Goal: Task Accomplishment & Management: Manage account settings

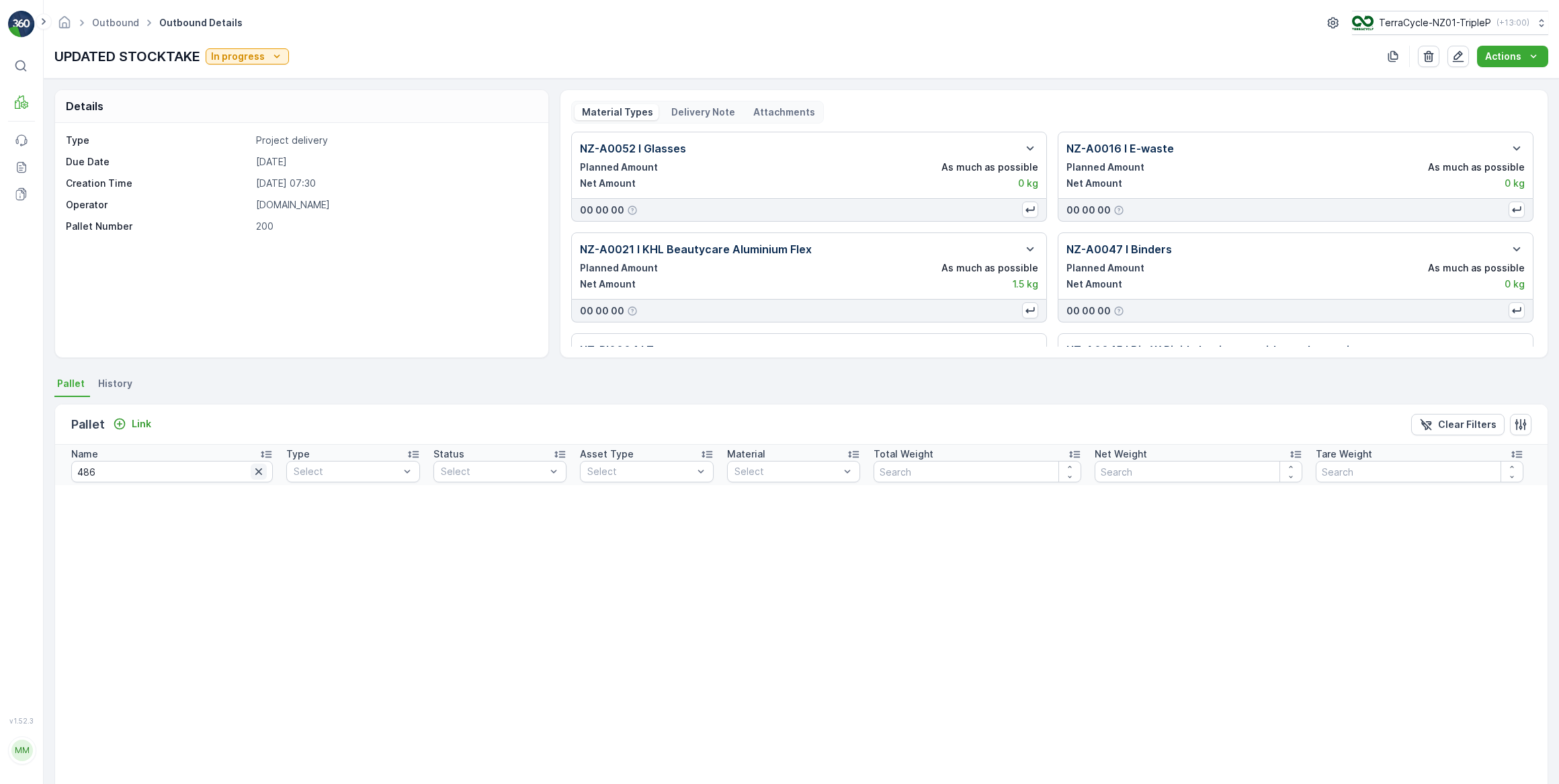
click at [256, 471] on icon "button" at bounding box center [259, 471] width 7 height 7
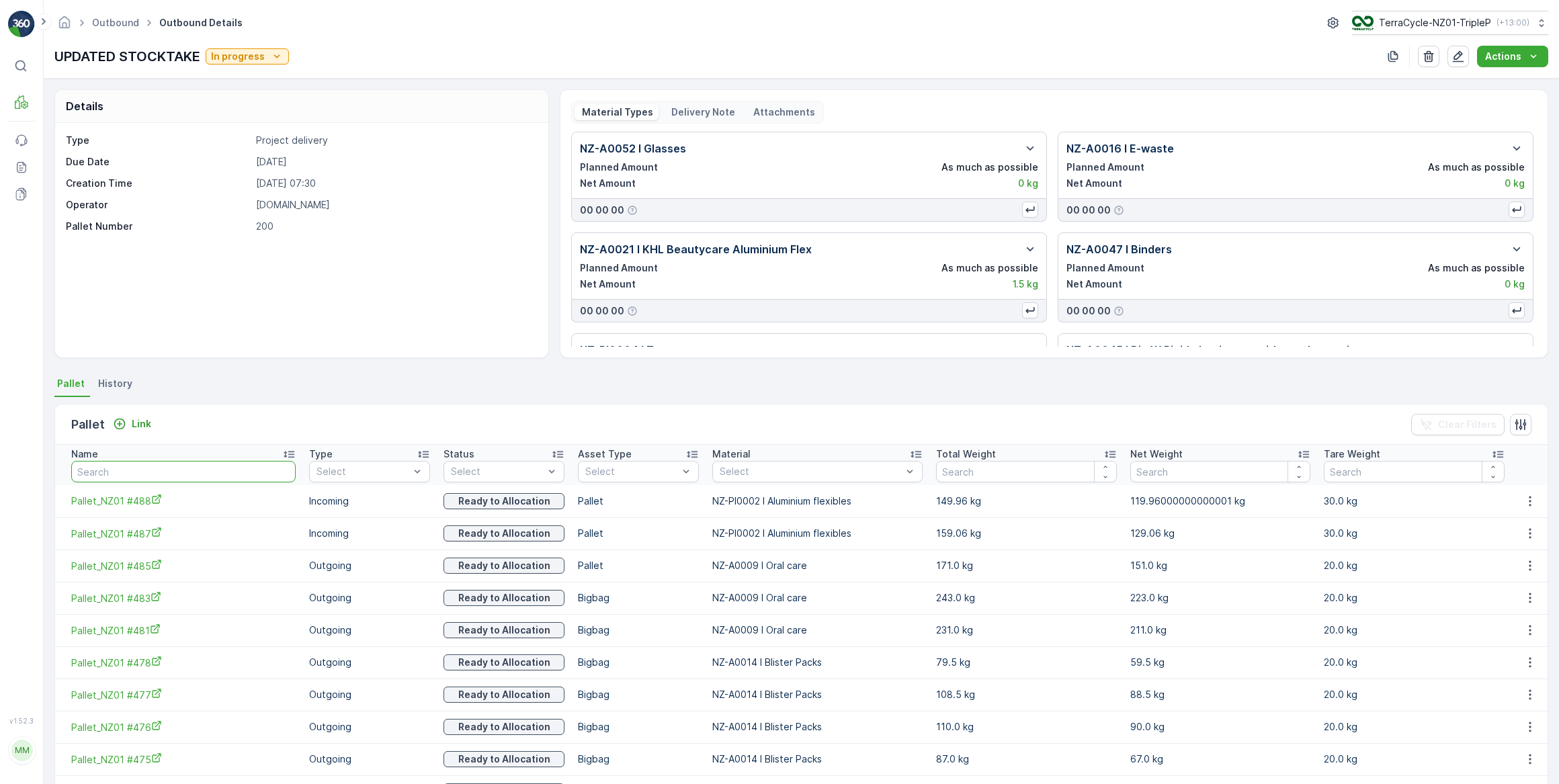
drag, startPoint x: 100, startPoint y: 470, endPoint x: 171, endPoint y: 452, distance: 73.2
click at [100, 470] on input "text" at bounding box center [183, 471] width 225 height 22
type input "487"
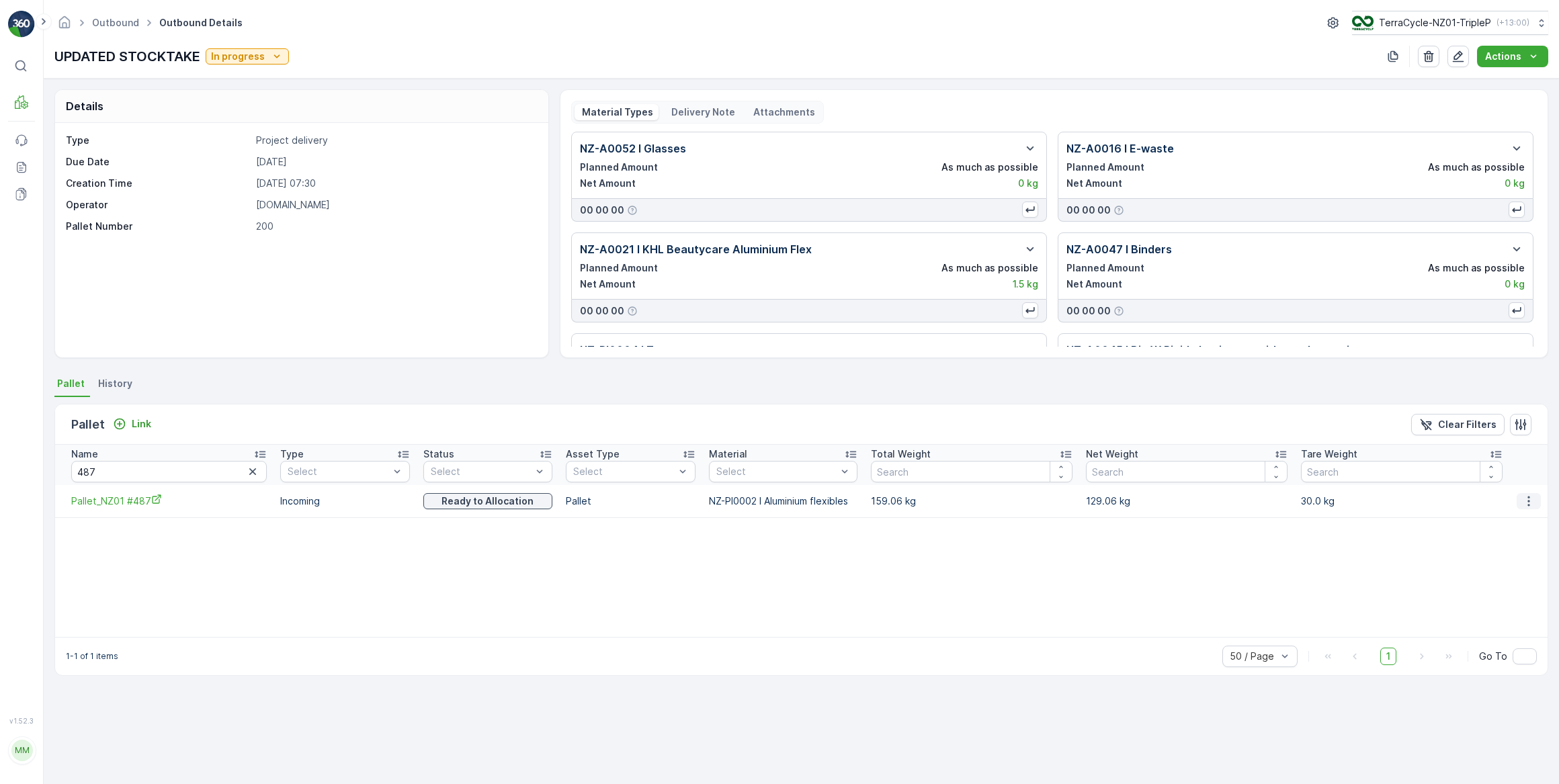
click at [1529, 503] on icon "button" at bounding box center [1528, 500] width 13 height 13
click at [1510, 544] on span "Unlink Pallet" at bounding box center [1503, 544] width 54 height 13
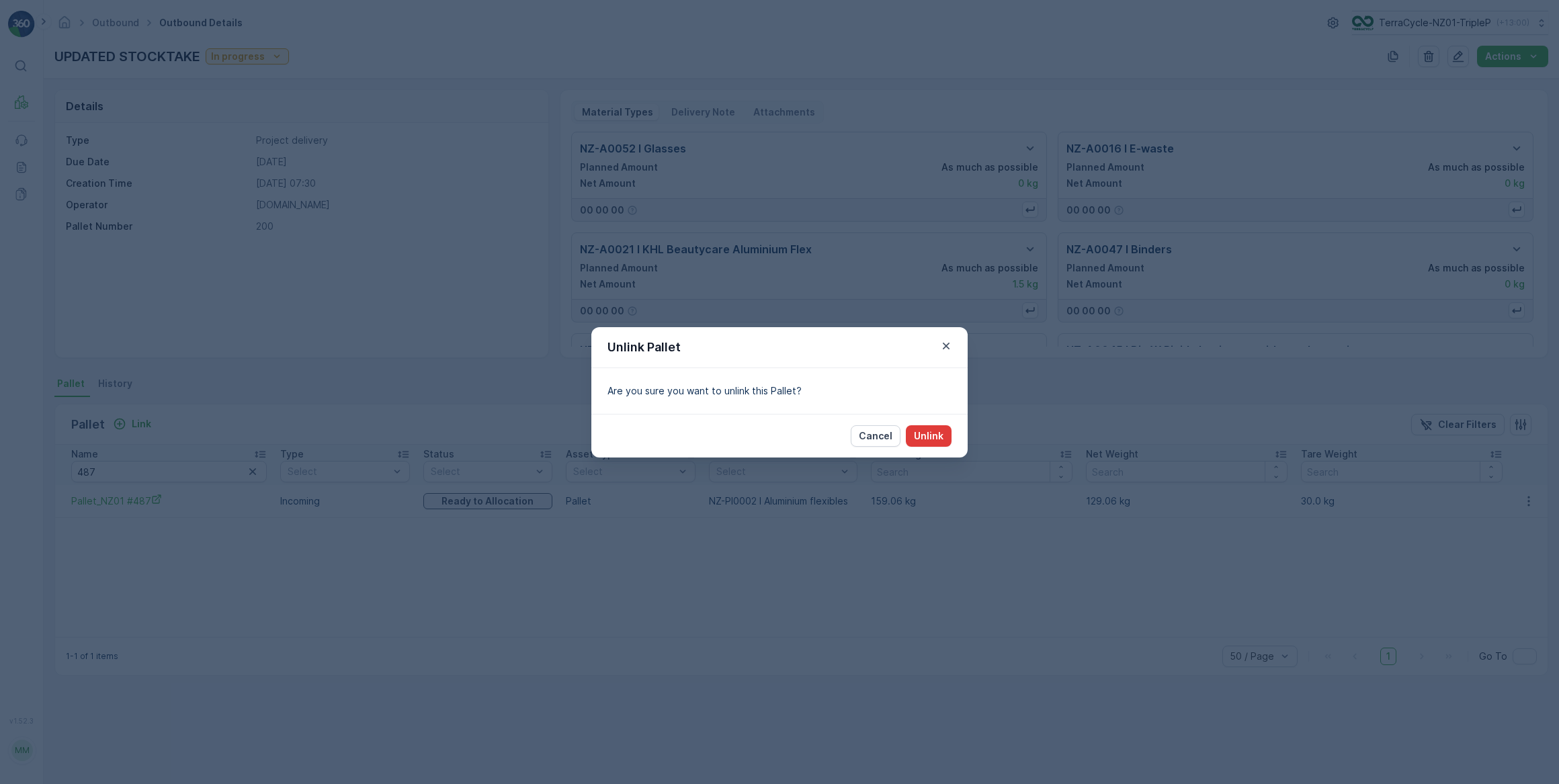
click at [929, 429] on p "Unlink" at bounding box center [929, 435] width 30 height 13
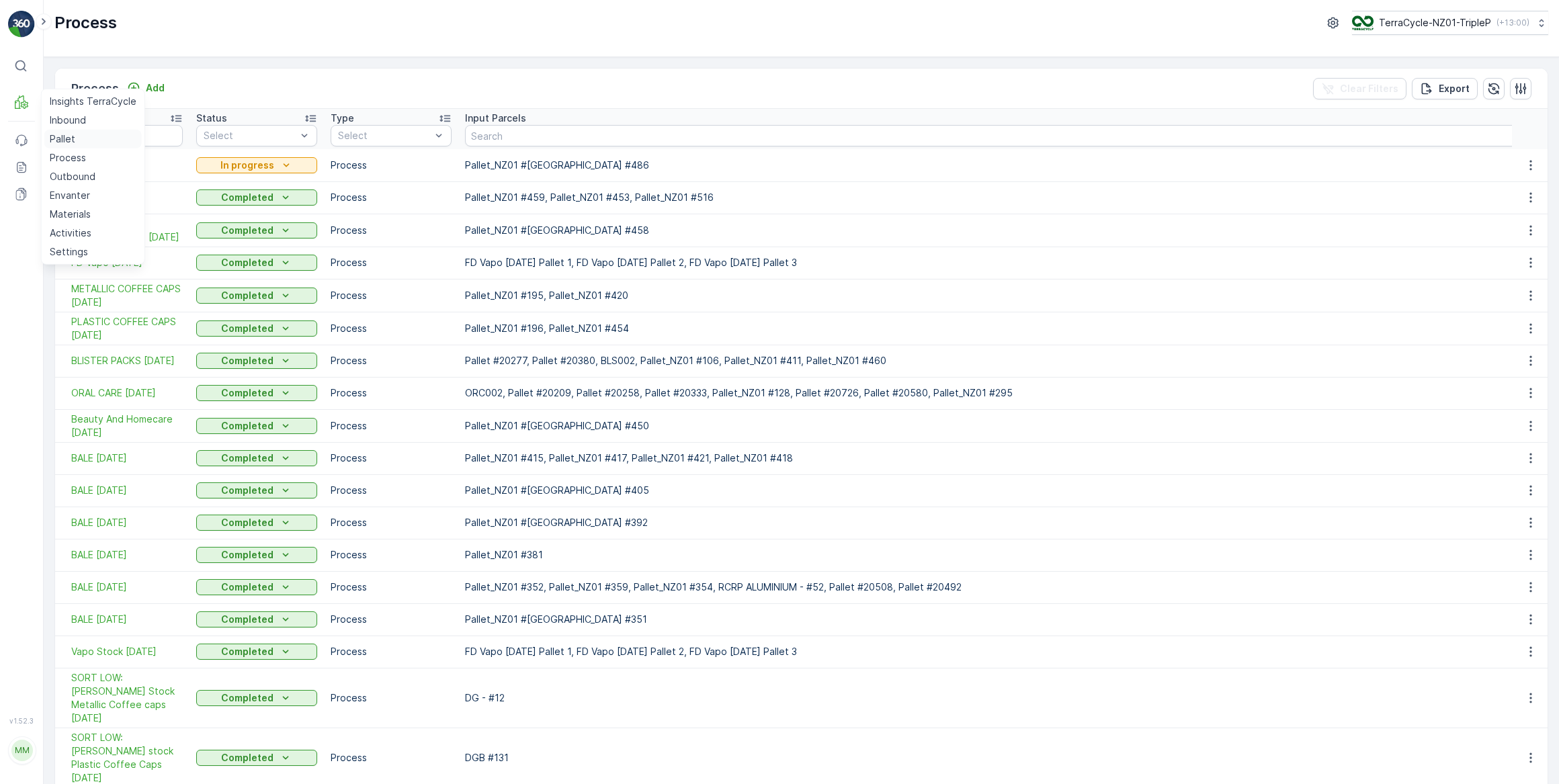
click at [64, 139] on p "Pallet" at bounding box center [63, 138] width 26 height 13
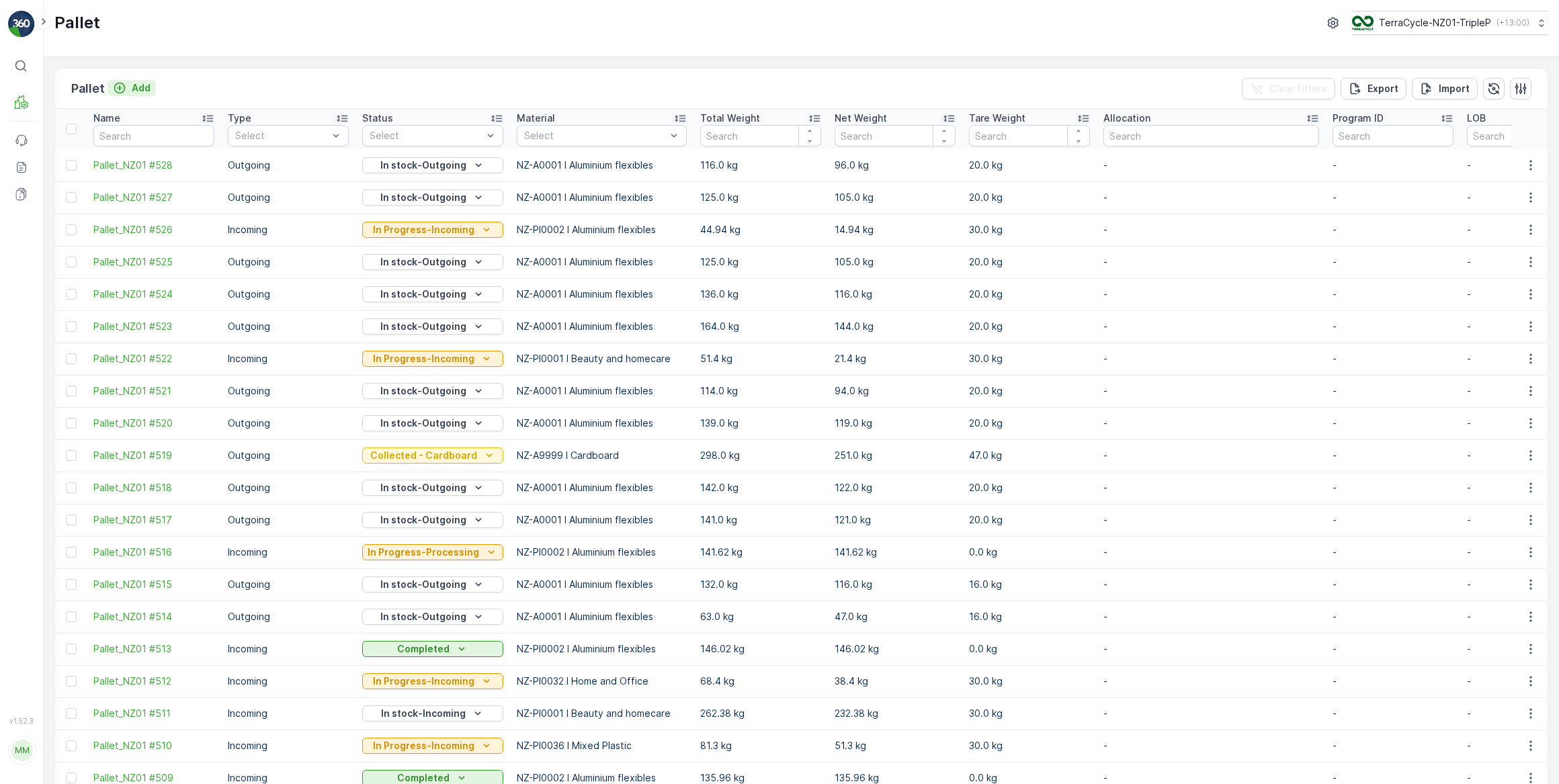
click at [143, 89] on p "Add" at bounding box center [141, 87] width 19 height 13
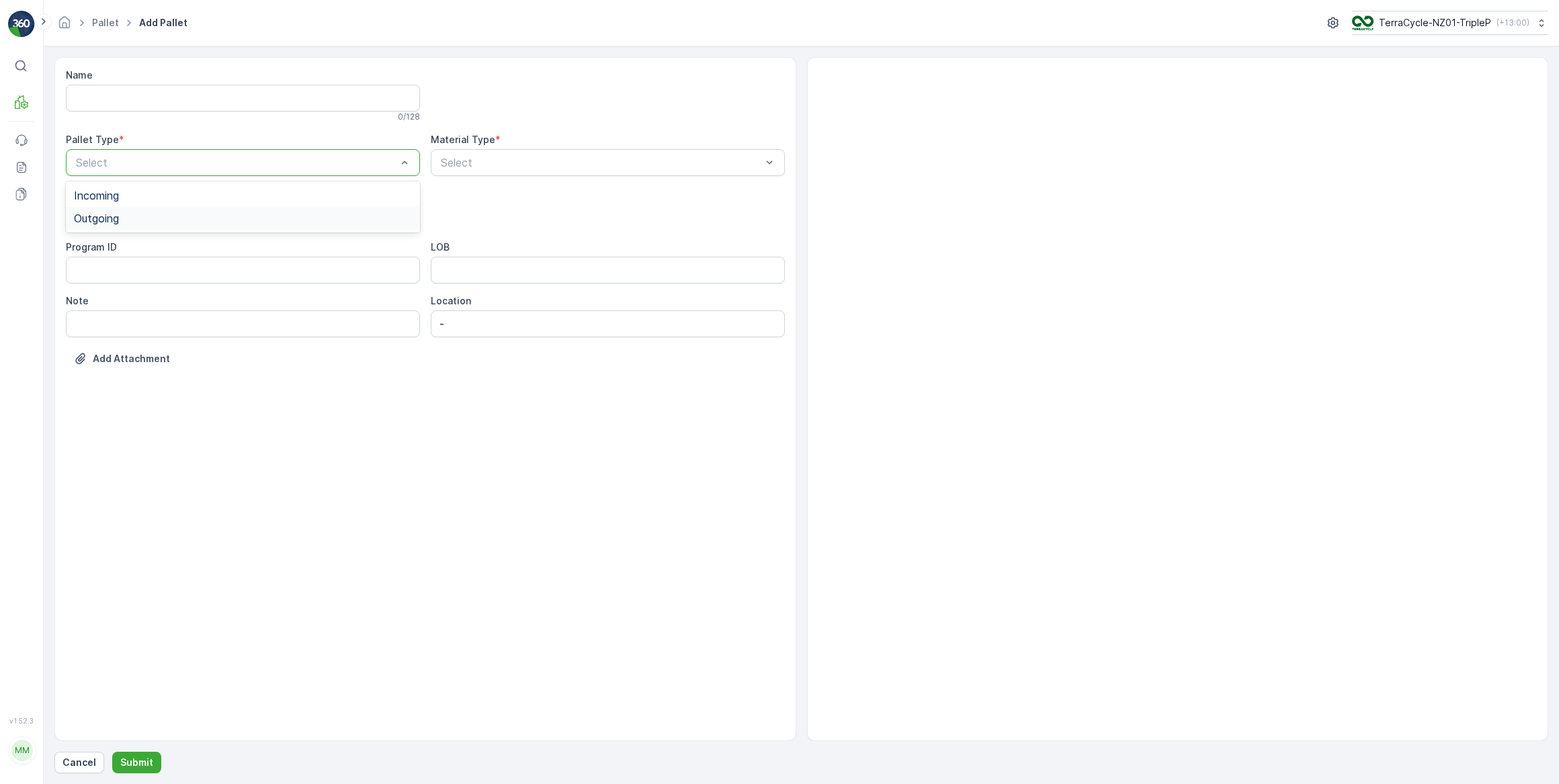
click at [110, 222] on span "Outgoing" at bounding box center [96, 219] width 45 height 12
click at [87, 294] on span "Bale" at bounding box center [85, 295] width 22 height 12
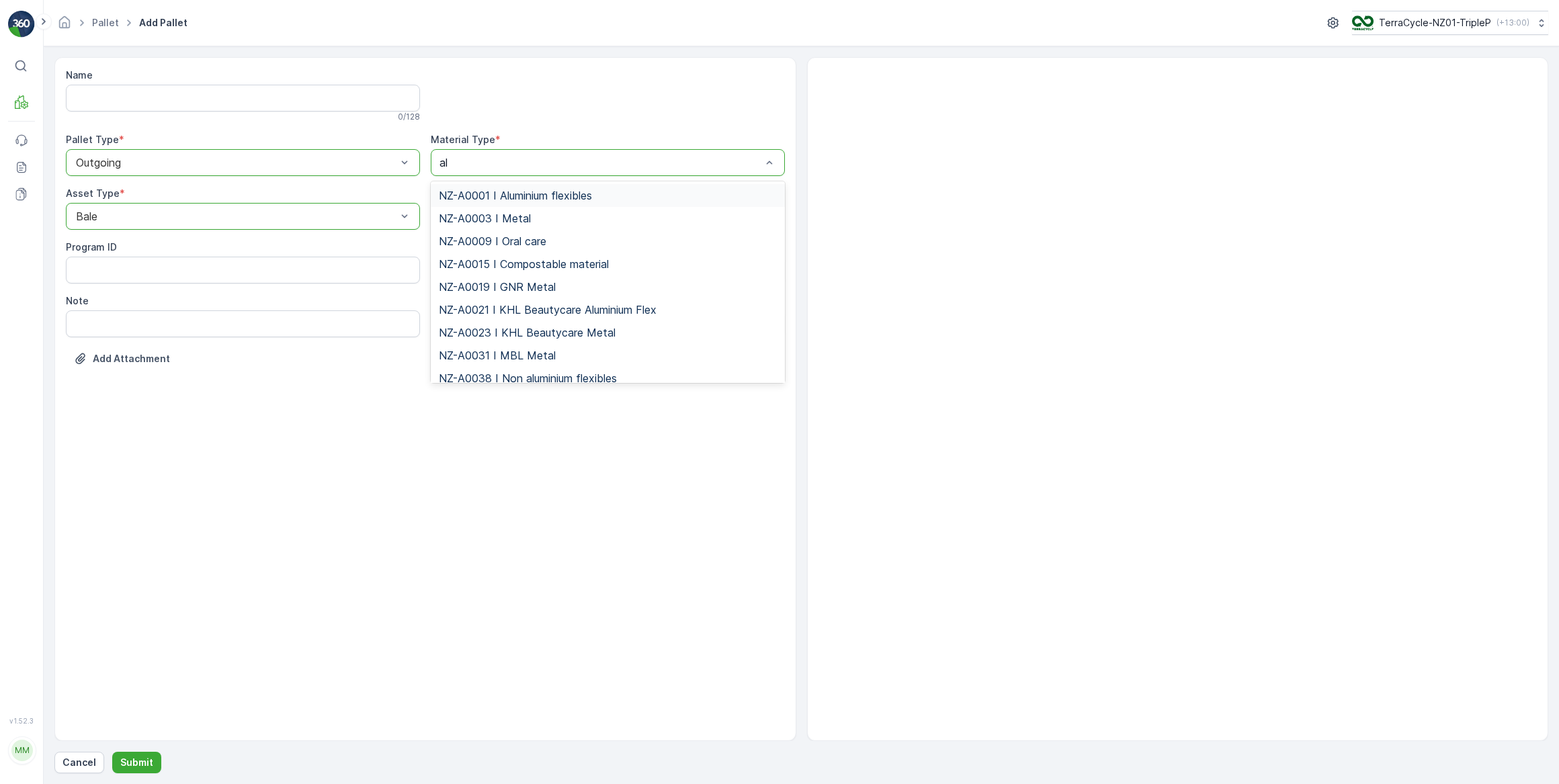
type input "alu"
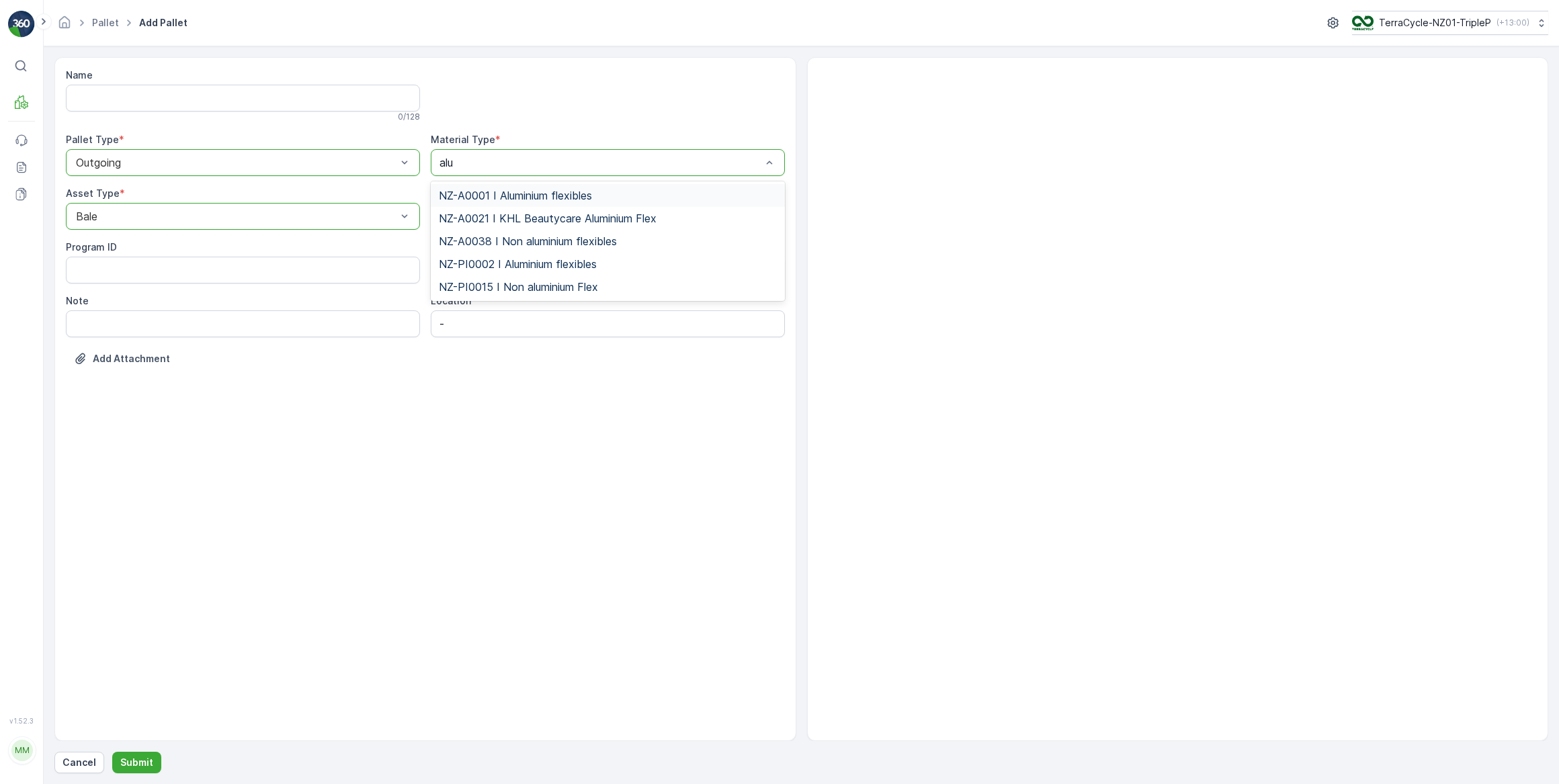
click at [532, 194] on span "NZ-A0001 I Aluminium flexibles" at bounding box center [515, 196] width 153 height 12
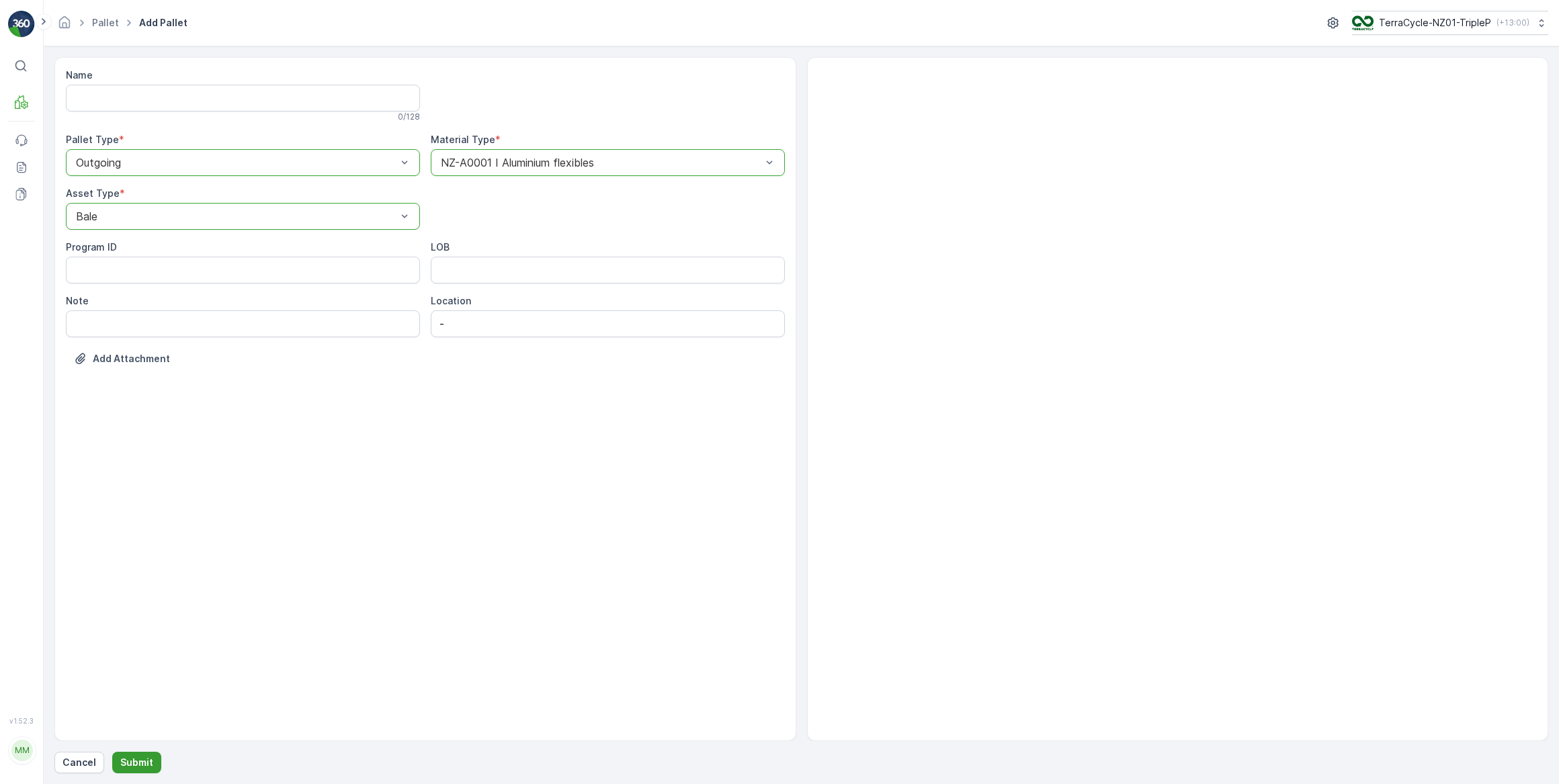
click at [143, 764] on p "Submit" at bounding box center [136, 762] width 33 height 13
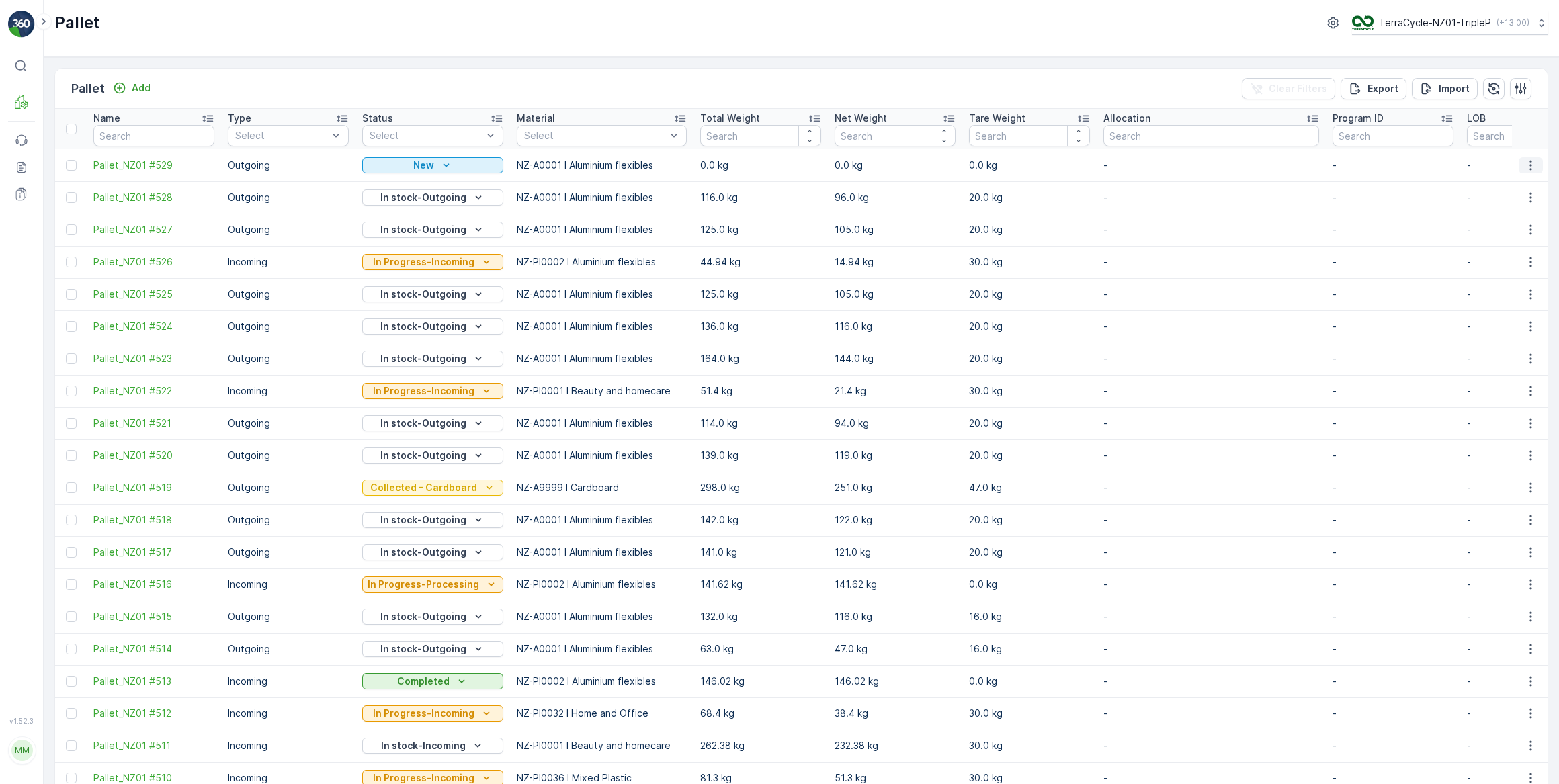
click at [1530, 166] on icon "button" at bounding box center [1530, 165] width 13 height 13
click at [1514, 242] on span "Update Weight" at bounding box center [1510, 241] width 69 height 13
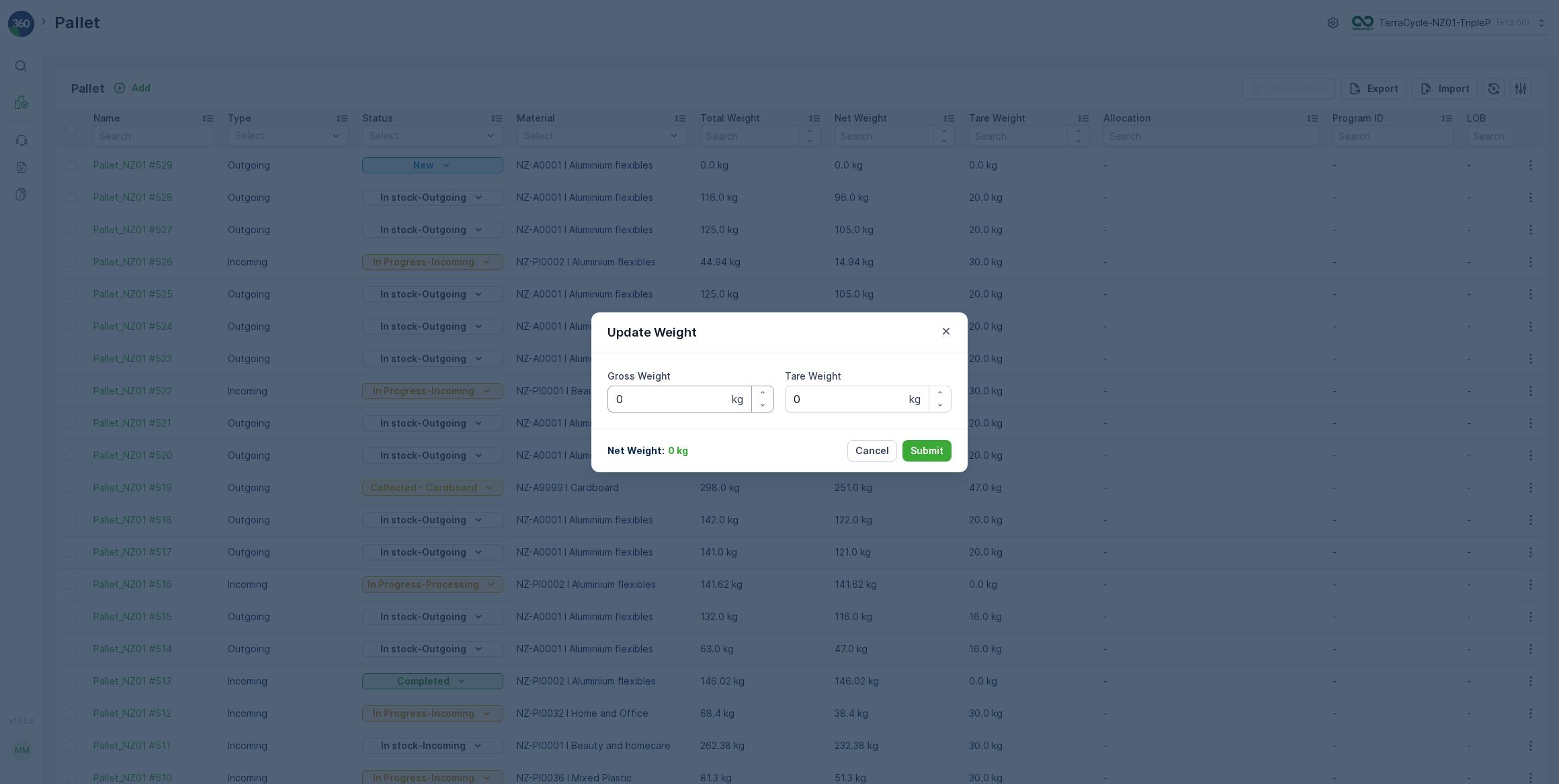
click at [653, 401] on Weight "0" at bounding box center [691, 398] width 167 height 27
type Weight "0146"
click at [824, 403] on Weight "0" at bounding box center [868, 398] width 167 height 27
type Weight "020"
click at [932, 450] on p "Submit" at bounding box center [926, 450] width 33 height 13
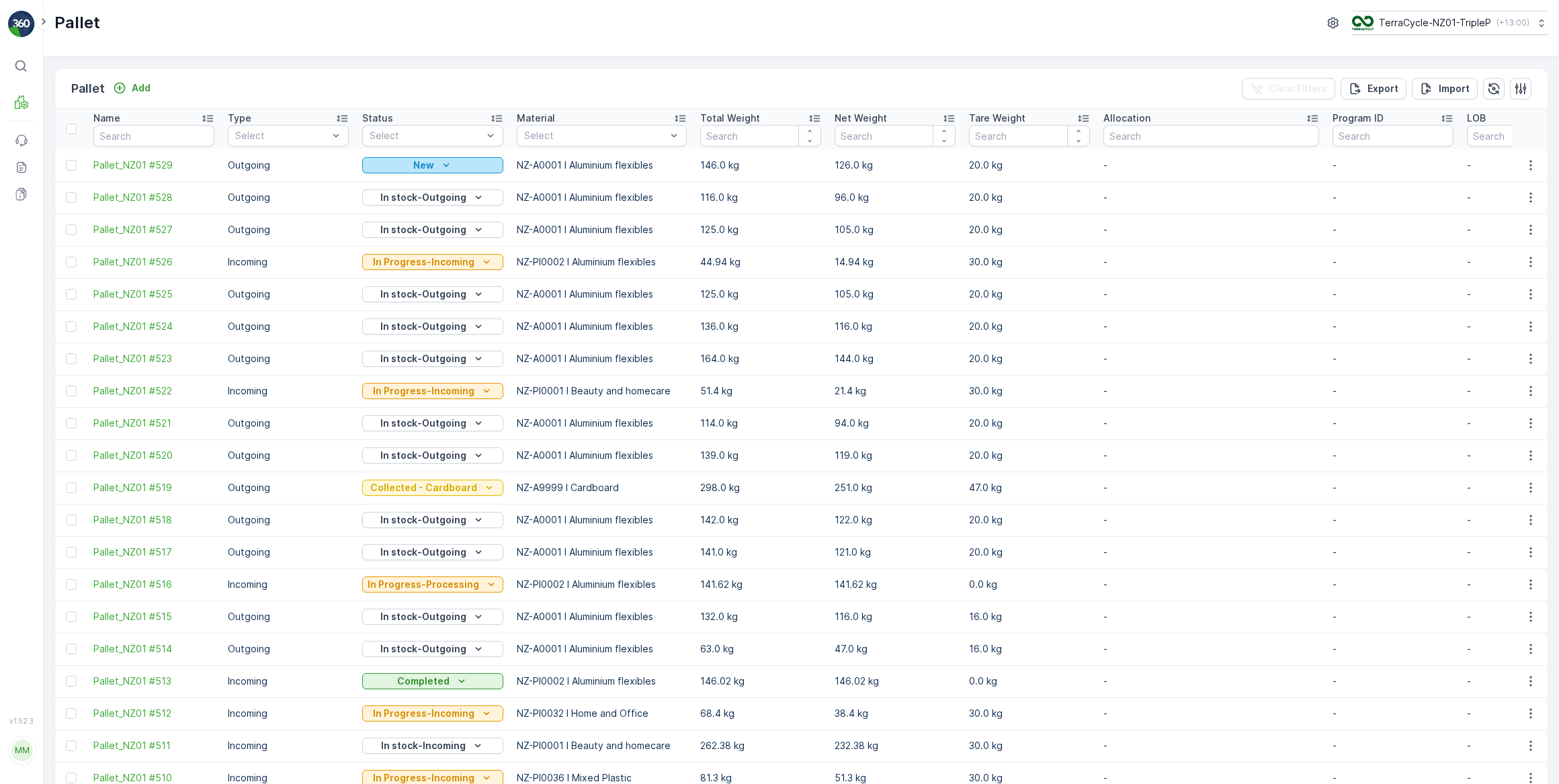
click at [446, 162] on icon "New" at bounding box center [446, 165] width 13 height 13
click at [441, 205] on span "In Progress-Processing" at bounding box center [423, 203] width 104 height 13
click at [1530, 165] on icon "button" at bounding box center [1531, 165] width 2 height 10
click at [1505, 258] on span "Print QR" at bounding box center [1494, 260] width 37 height 13
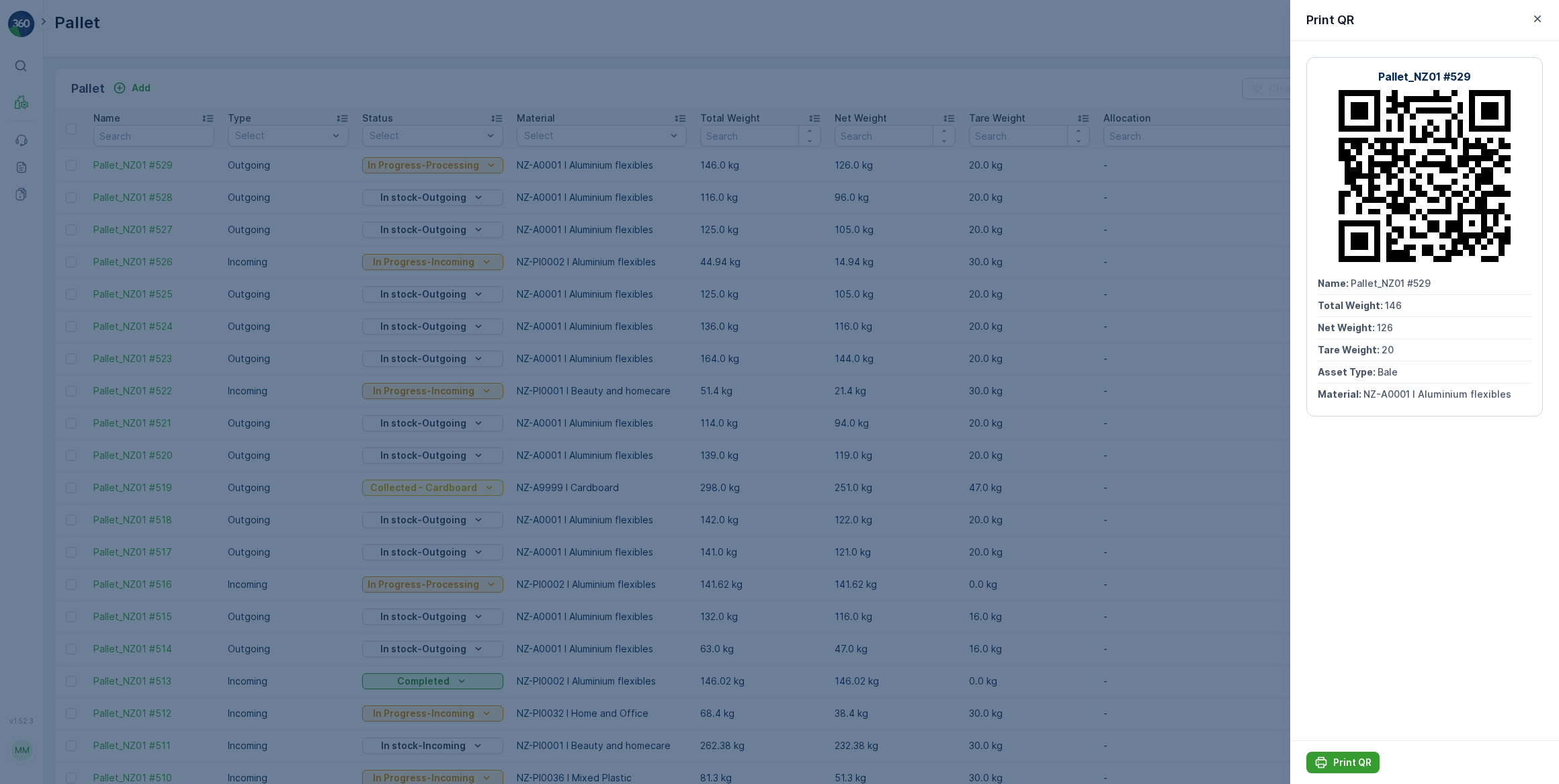
click at [1343, 760] on p "Print QR" at bounding box center [1352, 762] width 38 height 13
click at [1537, 18] on icon "button" at bounding box center [1537, 18] width 7 height 7
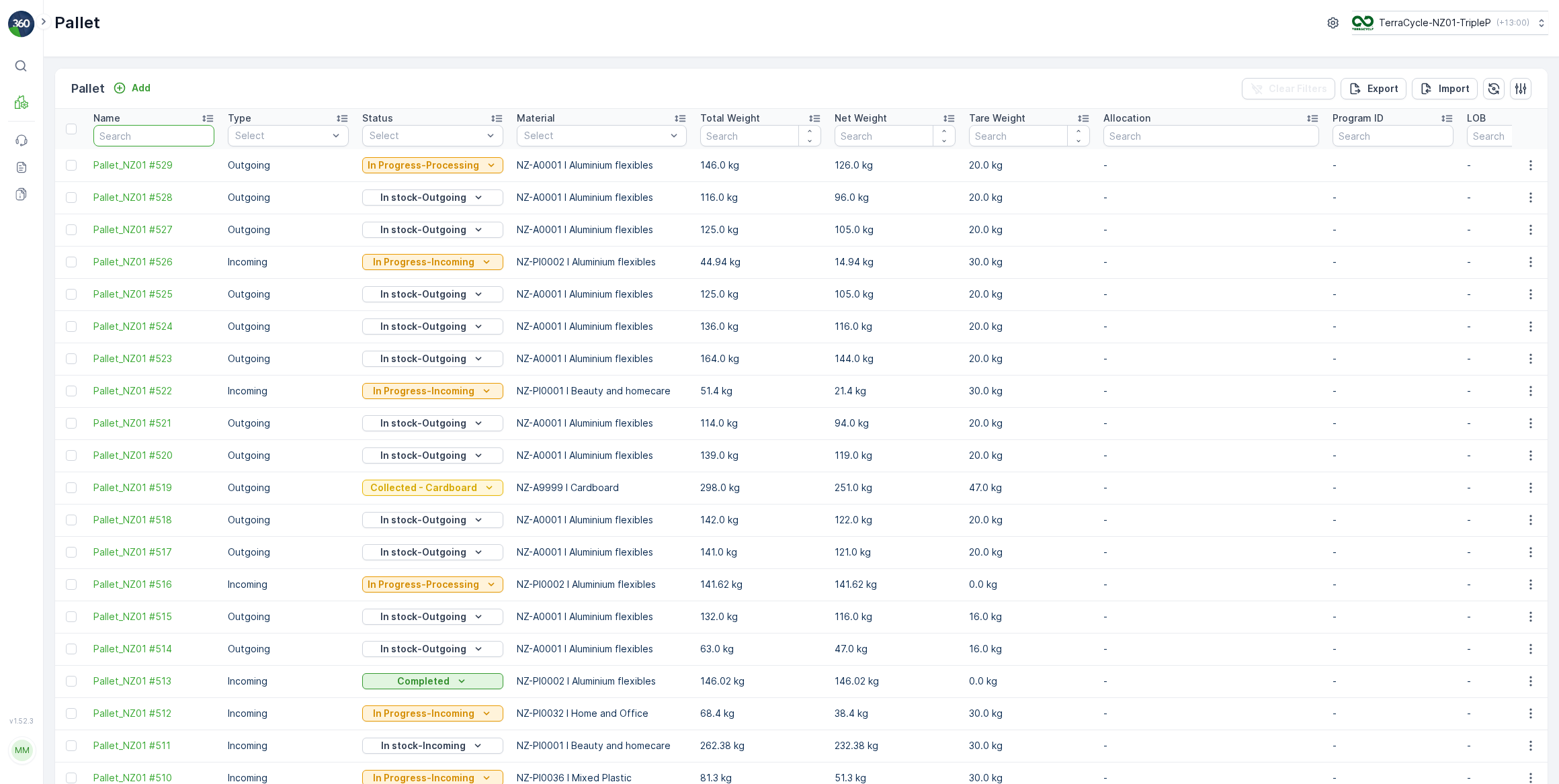
click at [129, 137] on input "text" at bounding box center [153, 136] width 121 height 22
type input "487"
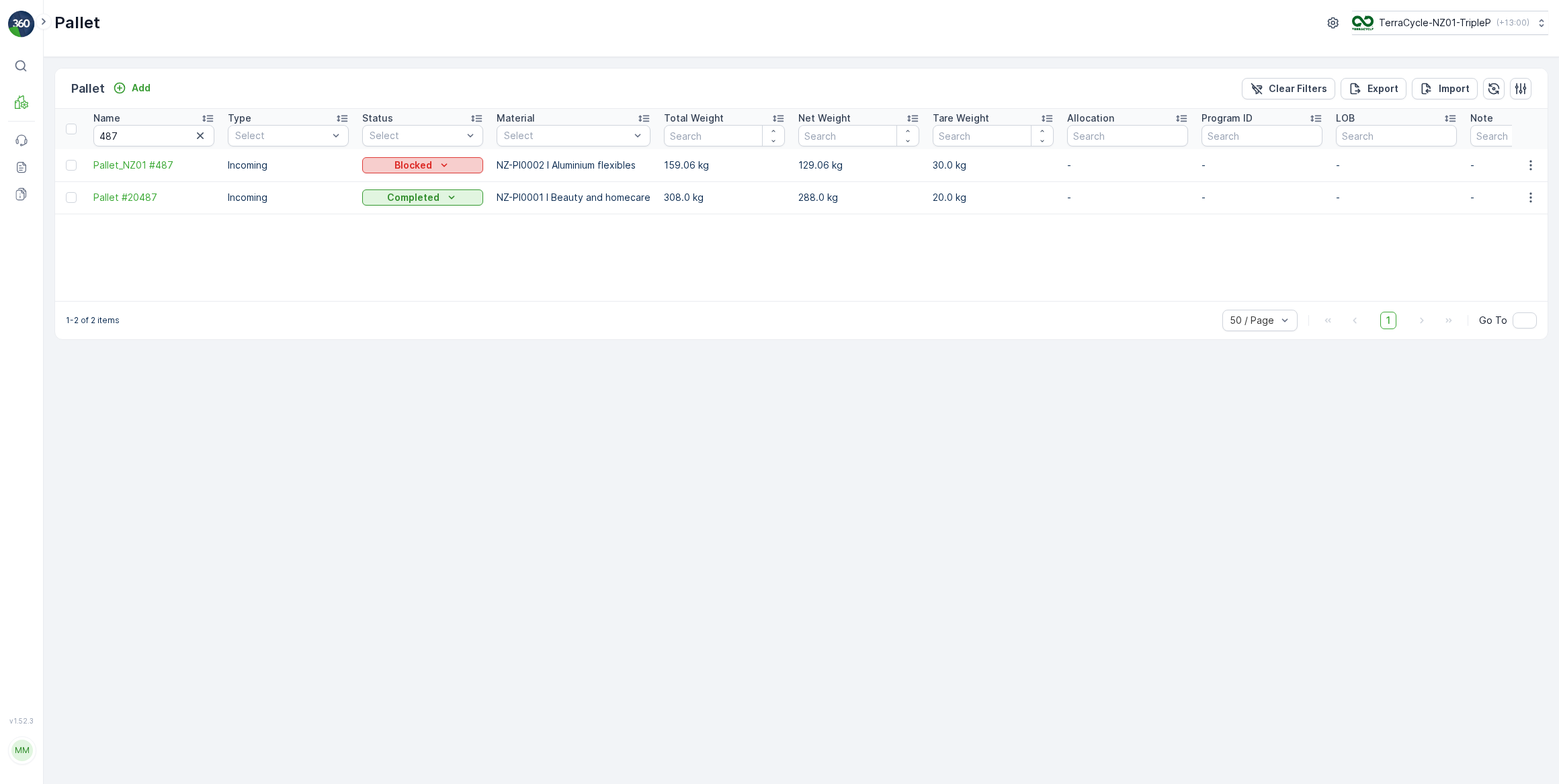
click at [405, 163] on p "Blocked" at bounding box center [414, 165] width 38 height 13
click at [428, 220] on span "In stock-Incoming" at bounding box center [410, 222] width 78 height 13
click at [200, 135] on icon "button" at bounding box center [200, 135] width 7 height 7
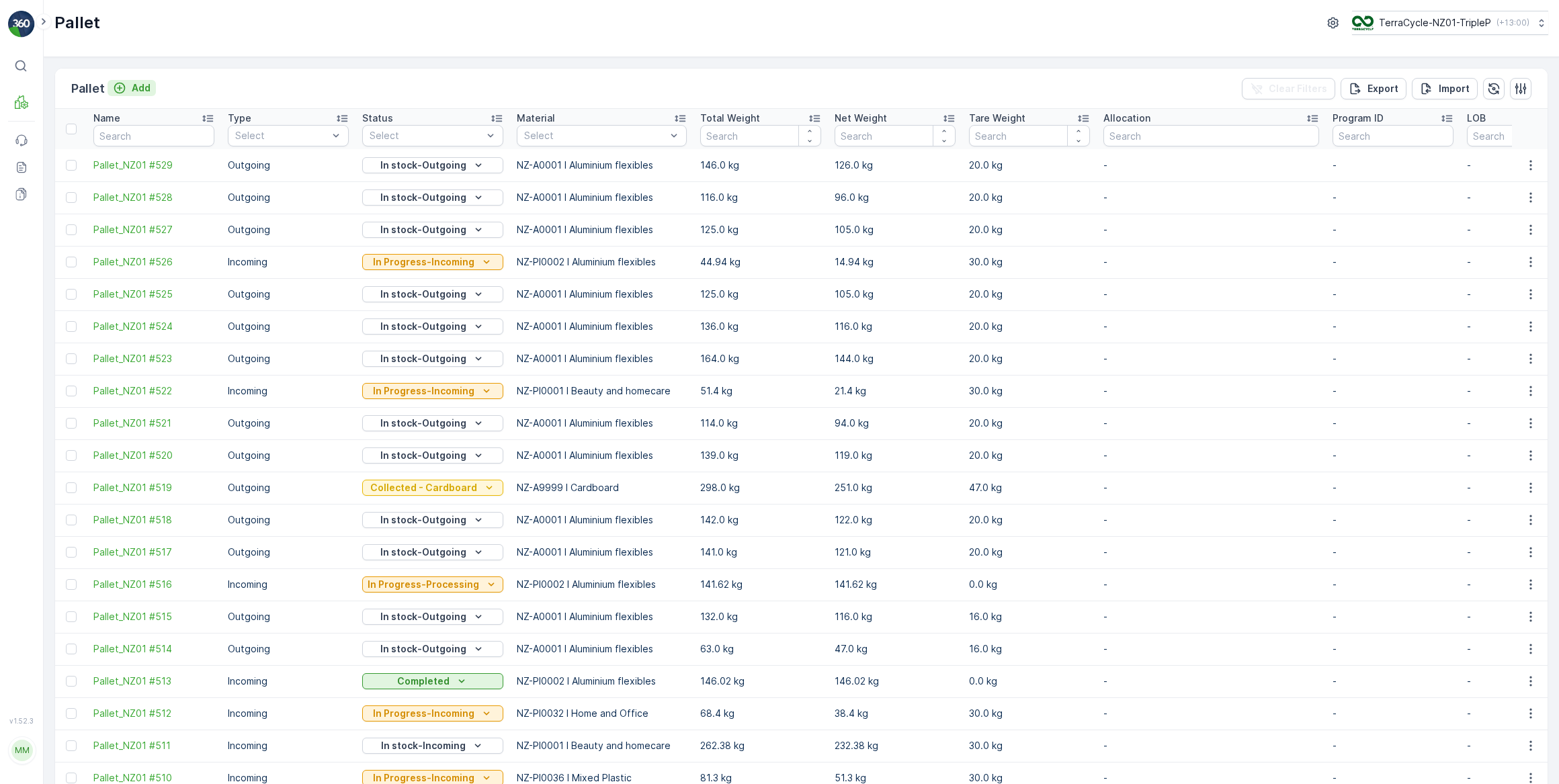
click at [143, 87] on p "Add" at bounding box center [141, 87] width 19 height 13
click at [138, 86] on p "Add" at bounding box center [141, 87] width 19 height 13
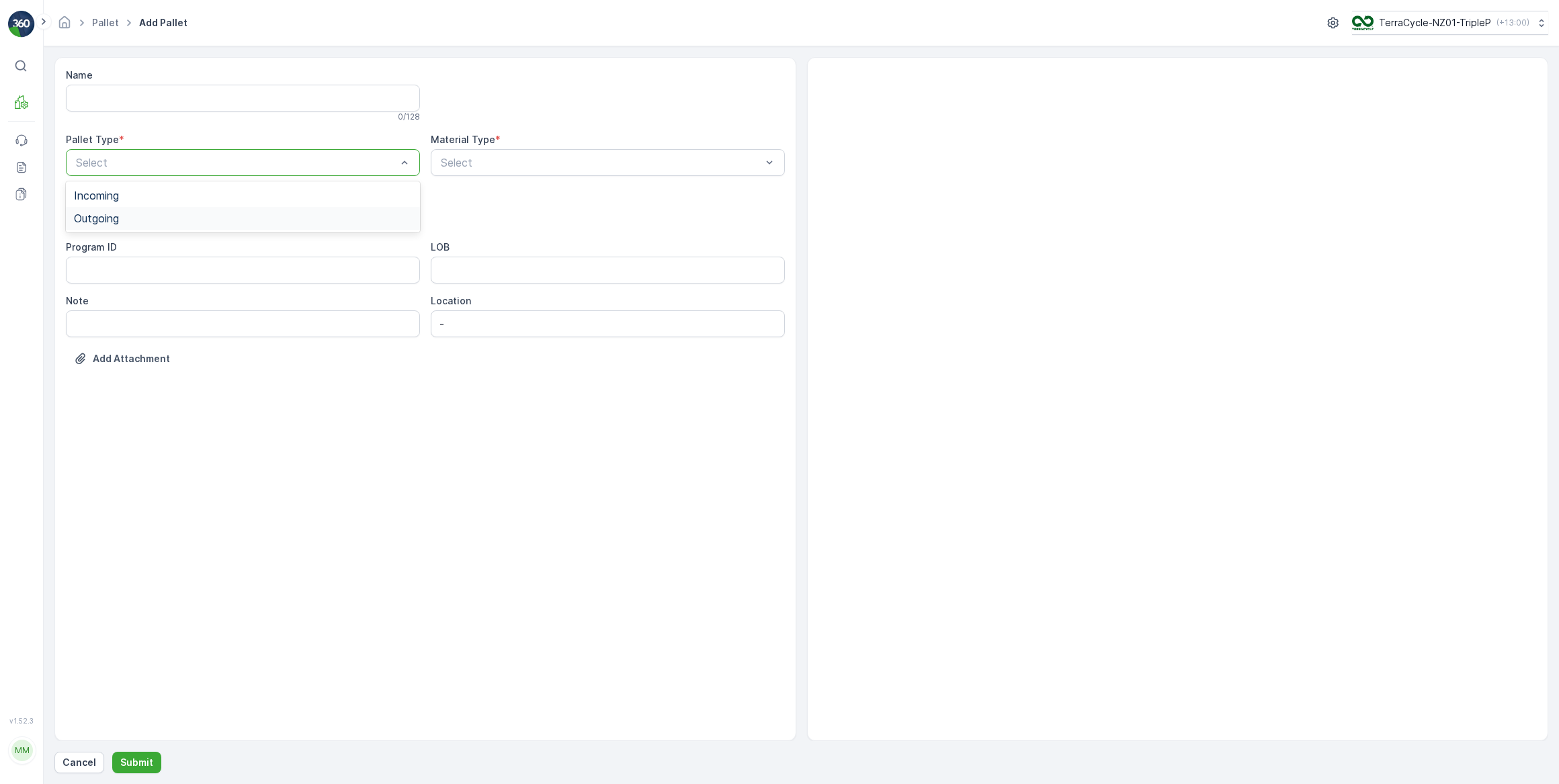
click at [113, 218] on span "Outgoing" at bounding box center [96, 219] width 45 height 12
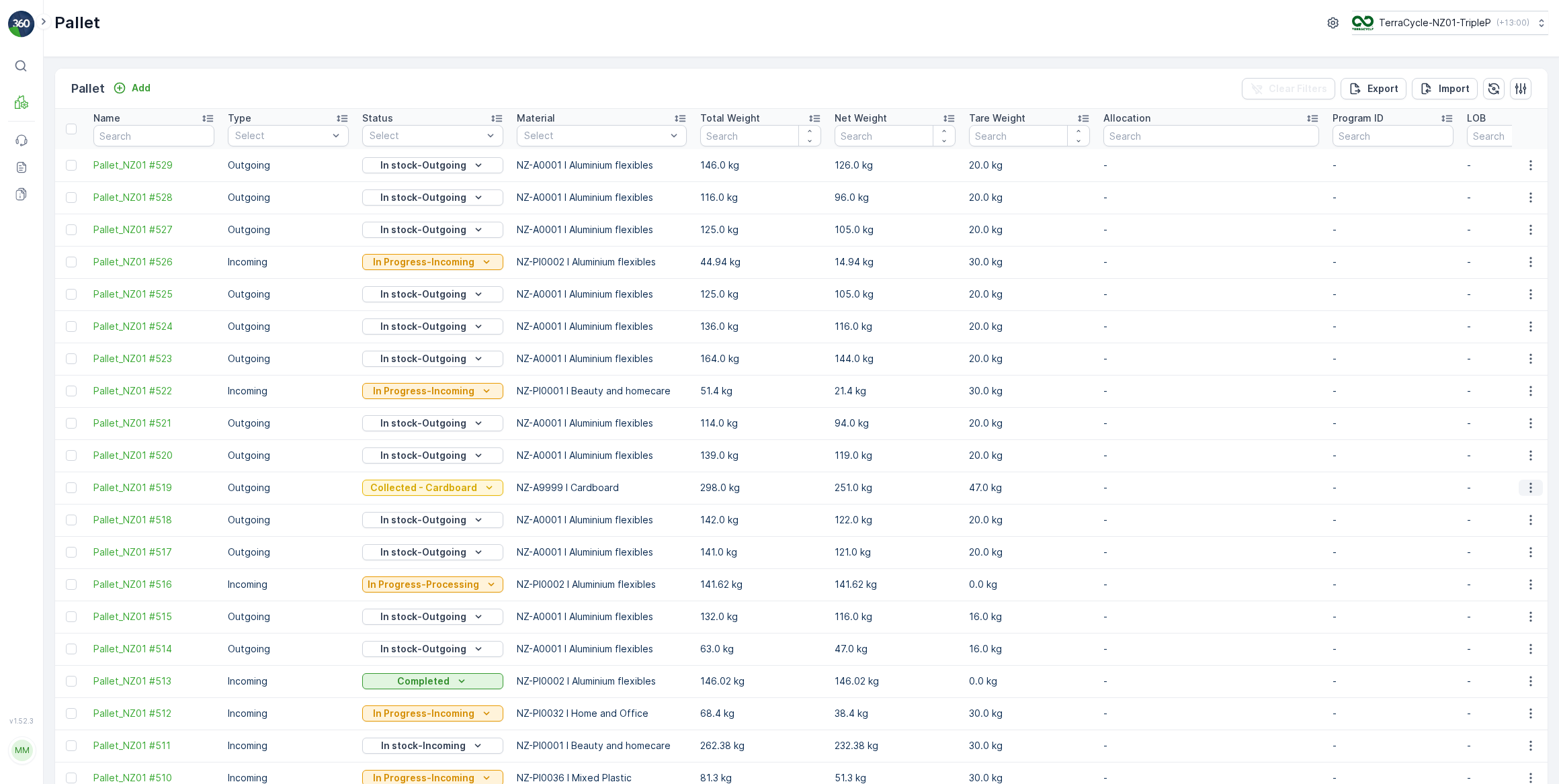
click at [1530, 487] on icon "button" at bounding box center [1531, 488] width 2 height 10
click at [1512, 506] on span "See More Details" at bounding box center [1515, 506] width 78 height 13
click at [142, 88] on p "Add" at bounding box center [141, 87] width 19 height 13
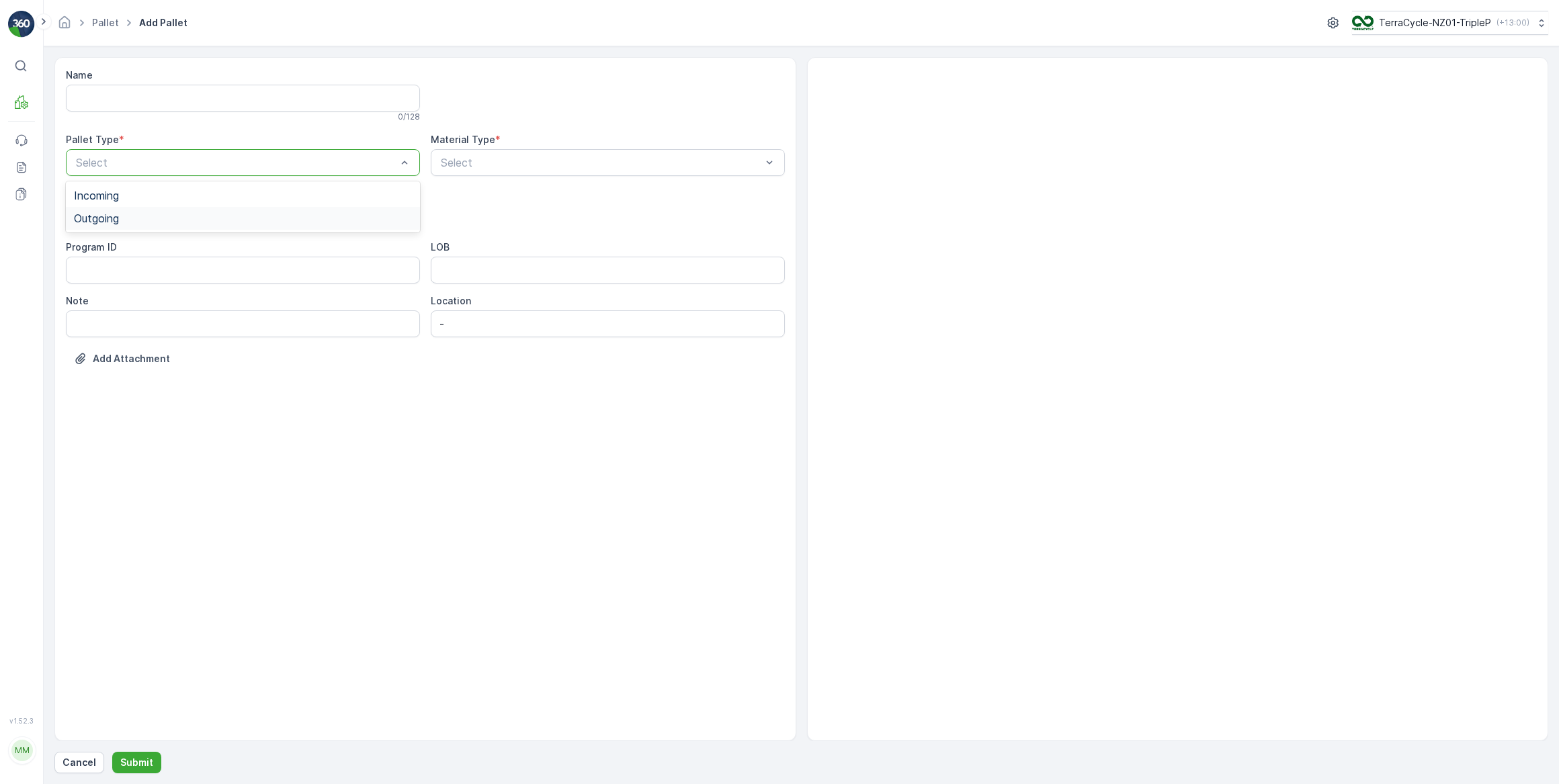
click at [112, 218] on span "Outgoing" at bounding box center [96, 219] width 45 height 12
drag, startPoint x: 97, startPoint y: 319, endPoint x: 116, endPoint y: 315, distance: 19.4
click at [98, 317] on span "Pallet" at bounding box center [88, 318] width 28 height 12
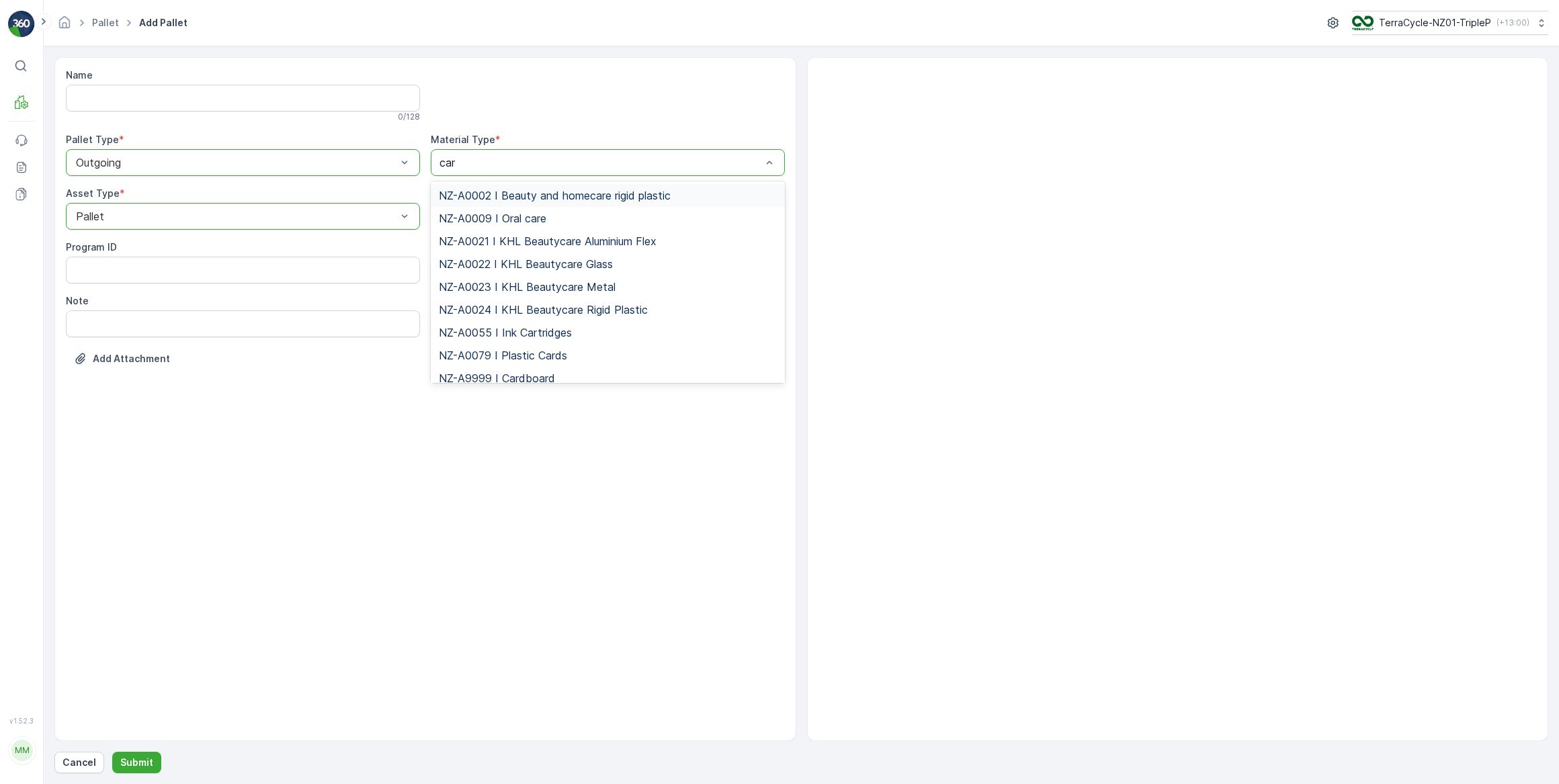
type input "card"
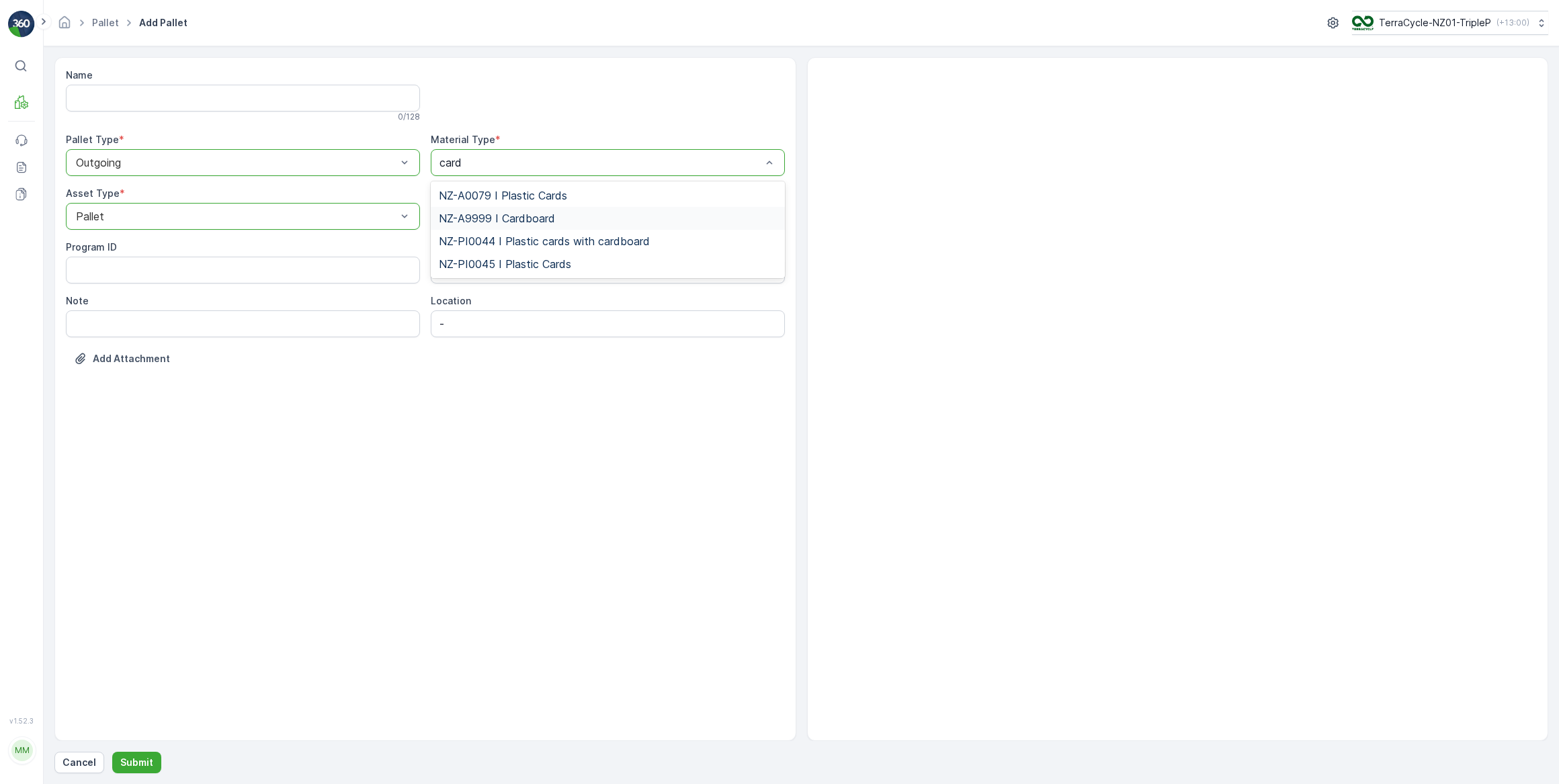
click at [525, 217] on span "NZ-A9999 I Cardboard" at bounding box center [497, 219] width 116 height 12
click at [141, 760] on p "Submit" at bounding box center [136, 762] width 33 height 13
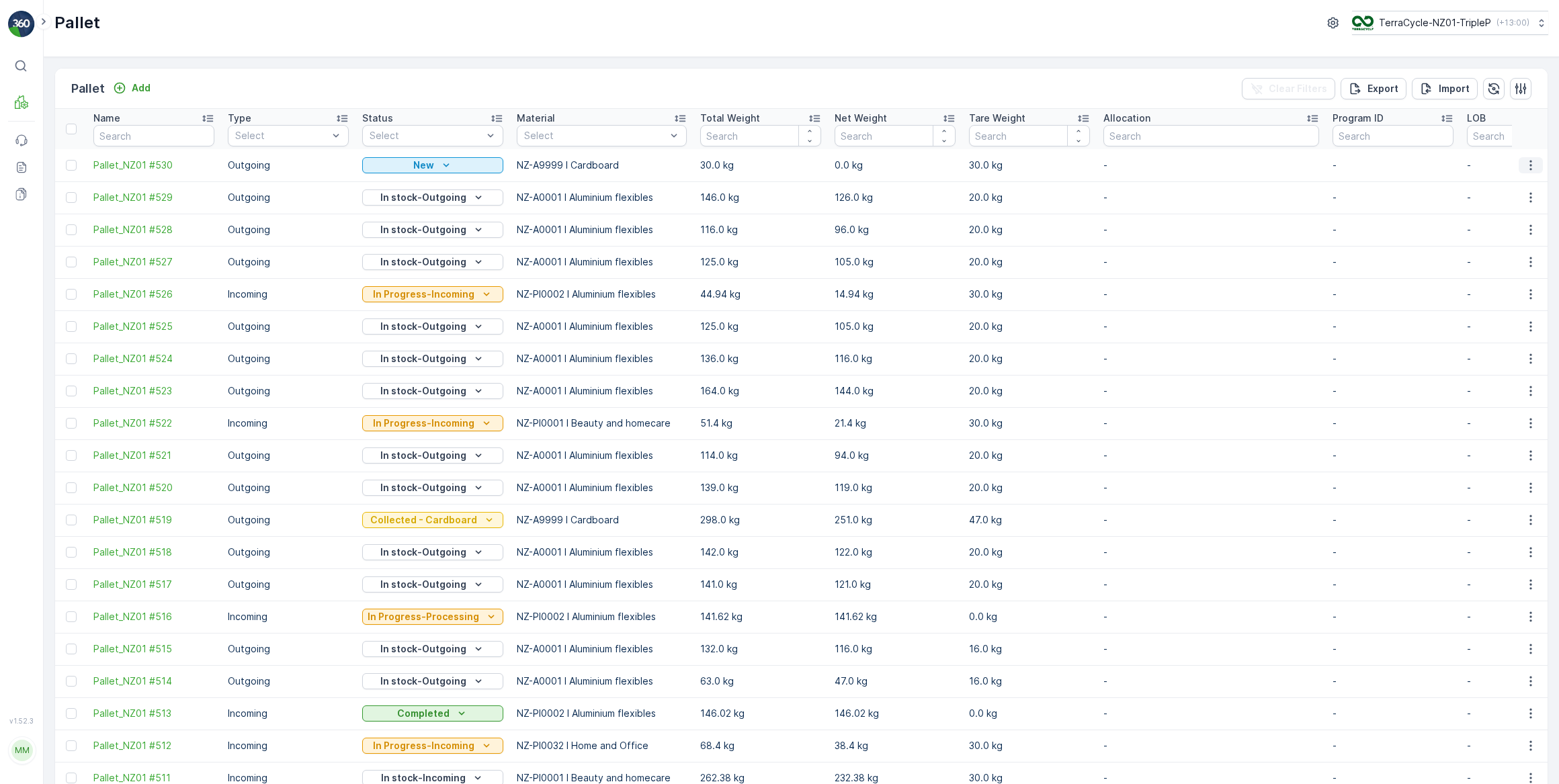
click at [1530, 165] on icon "button" at bounding box center [1530, 165] width 13 height 13
drag, startPoint x: 1493, startPoint y: 242, endPoint x: 1479, endPoint y: 241, distance: 14.0
click at [1492, 242] on span "Update Weight" at bounding box center [1510, 241] width 69 height 13
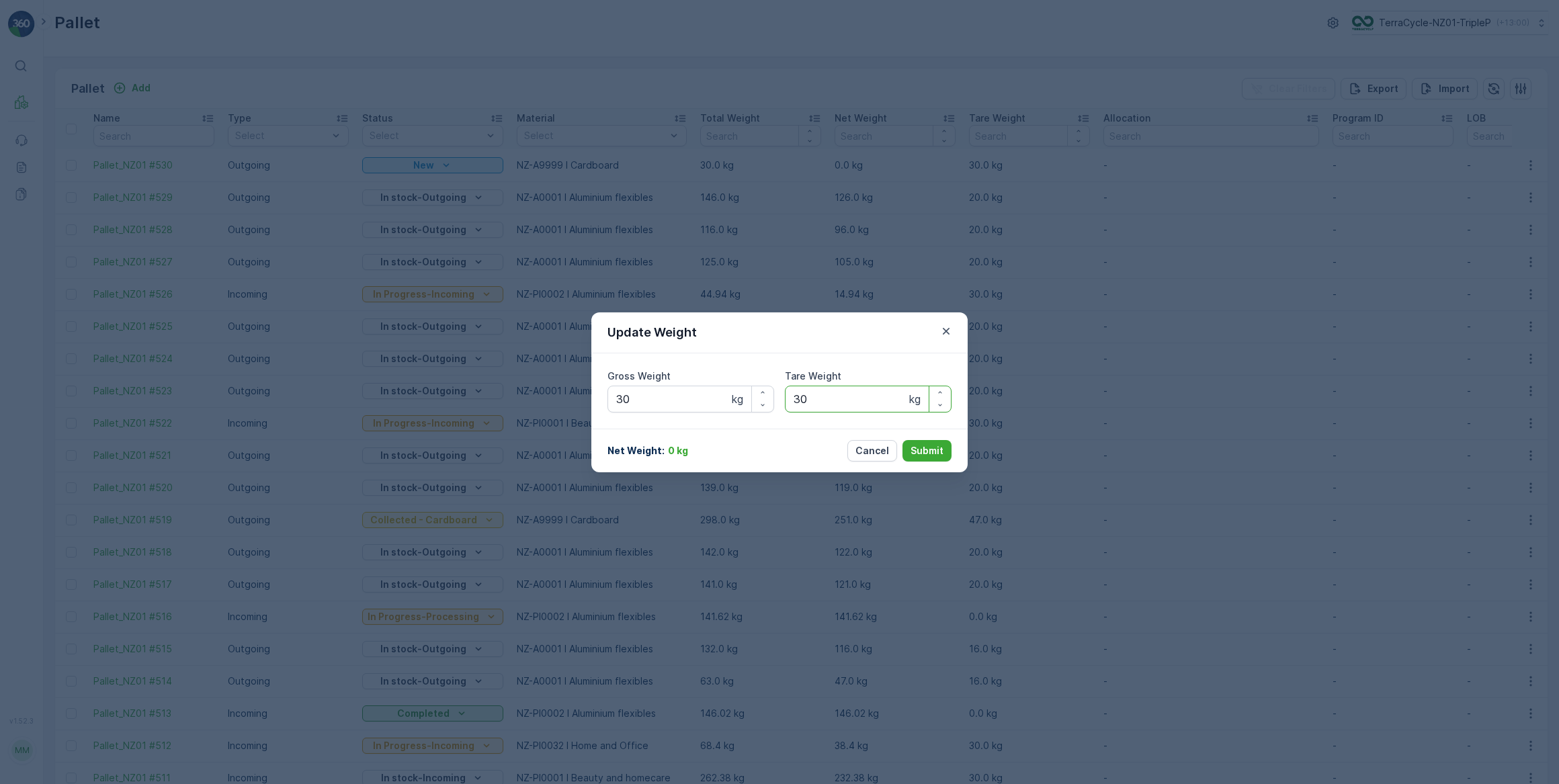
click at [871, 403] on Weight "30" at bounding box center [868, 398] width 167 height 27
type Weight "3"
type Weight "47"
click at [865, 450] on p "Cancel" at bounding box center [872, 450] width 34 height 13
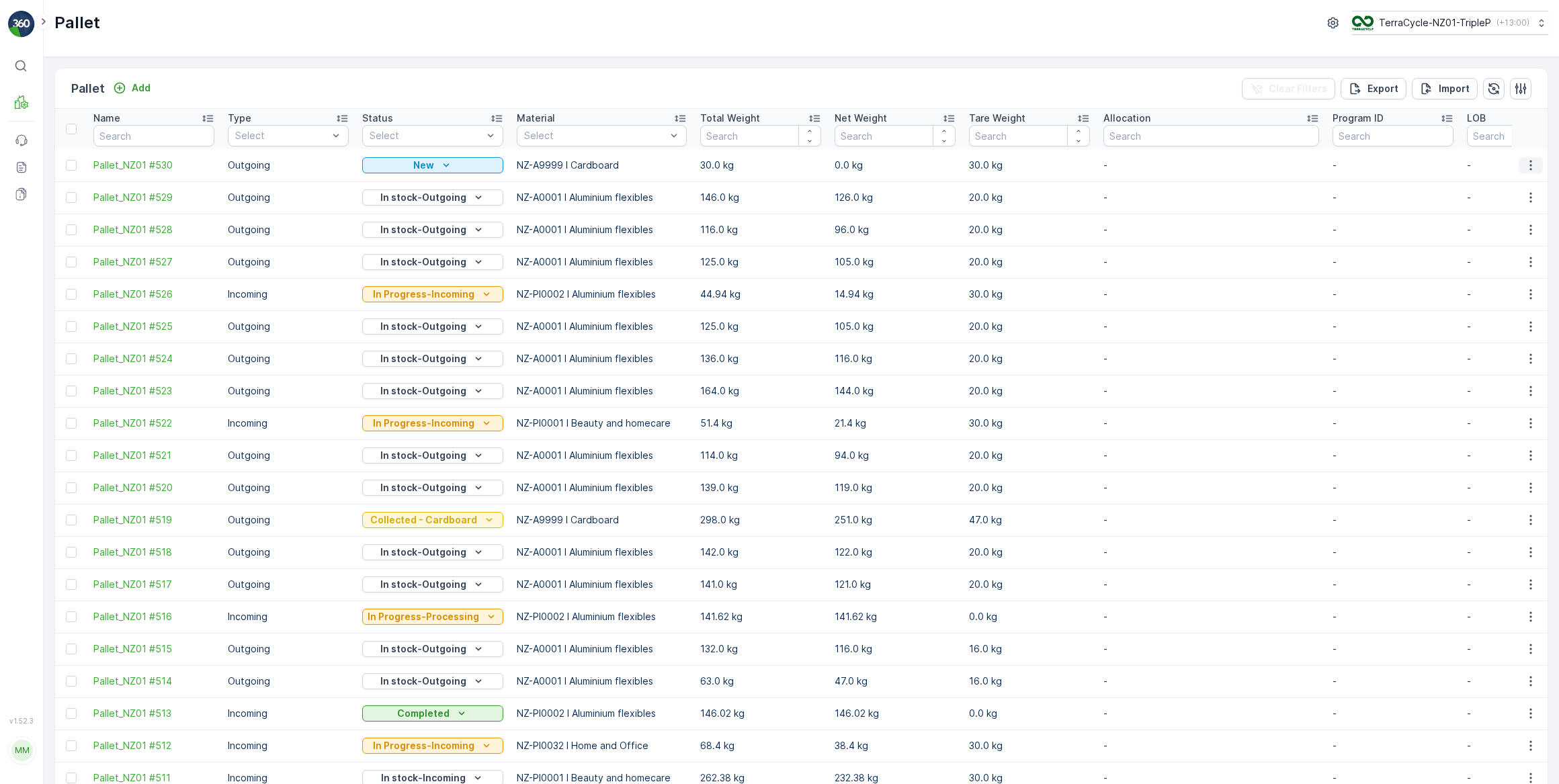
click at [1531, 165] on icon "button" at bounding box center [1530, 165] width 13 height 13
click at [1501, 242] on span "Update Weight" at bounding box center [1510, 241] width 69 height 13
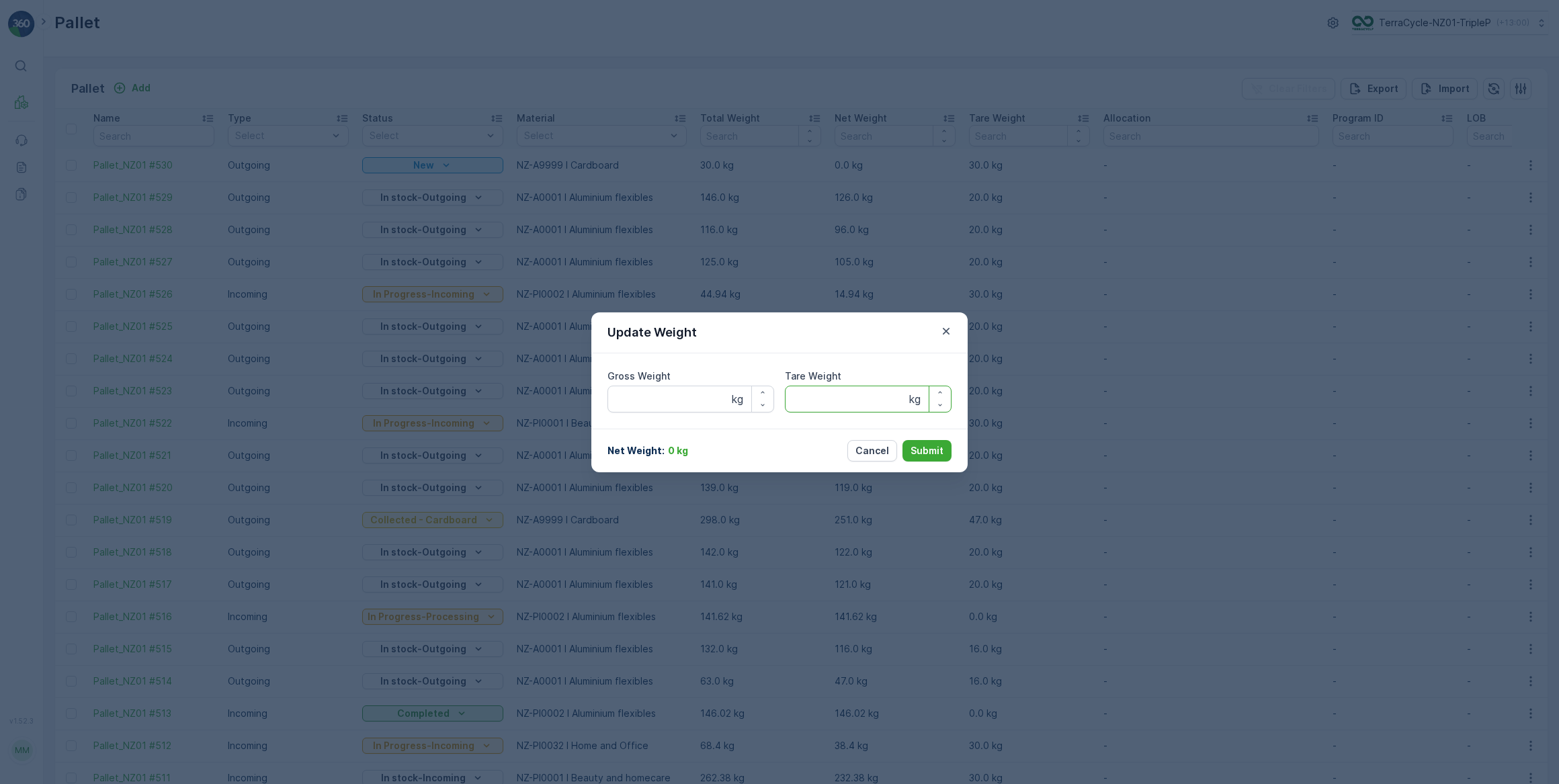
click at [815, 397] on Weight "Tare Weight" at bounding box center [868, 398] width 167 height 27
type Weight "47"
click at [932, 453] on p "Submit" at bounding box center [926, 450] width 33 height 13
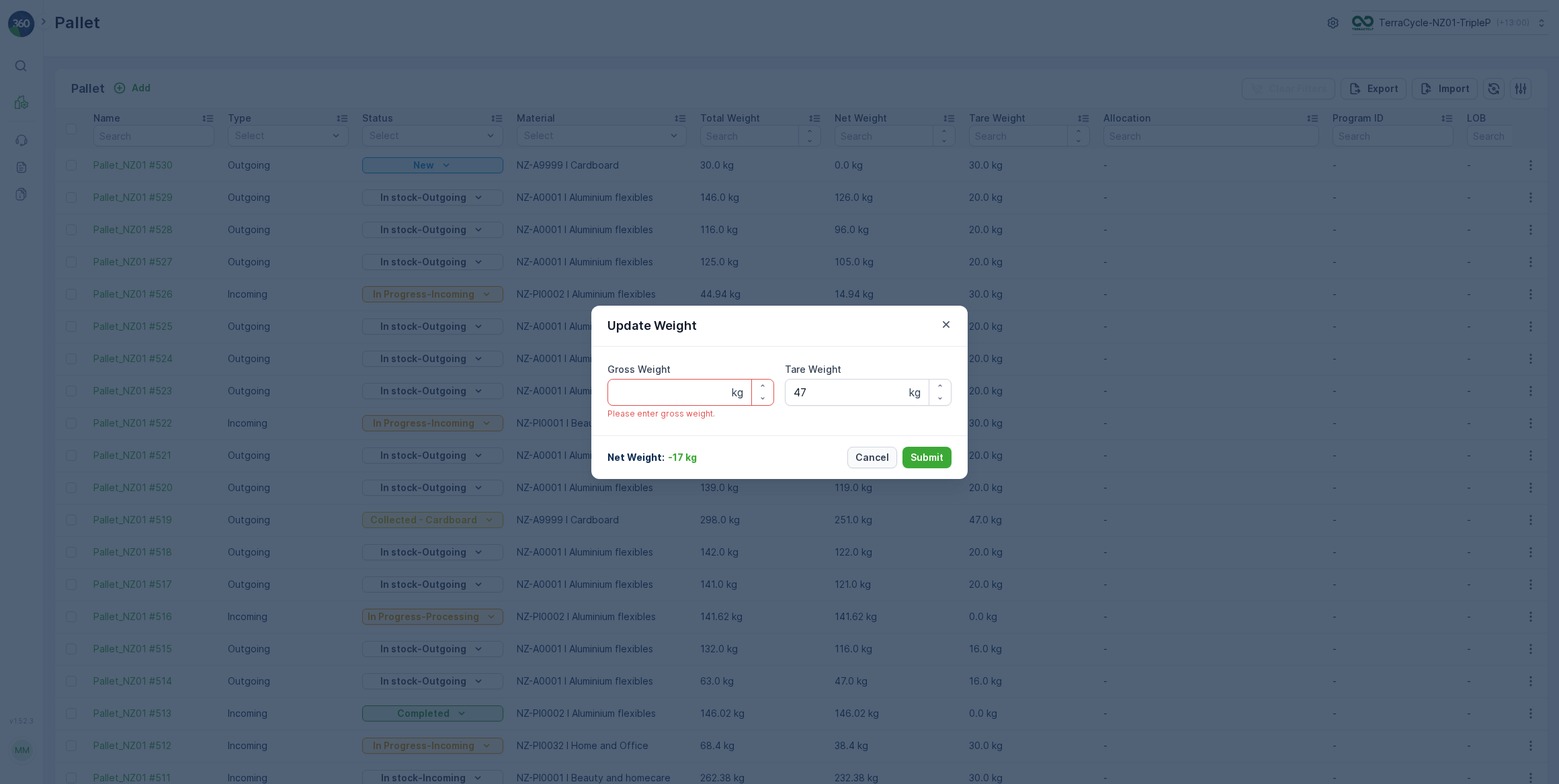
click at [873, 459] on p "Cancel" at bounding box center [872, 456] width 34 height 13
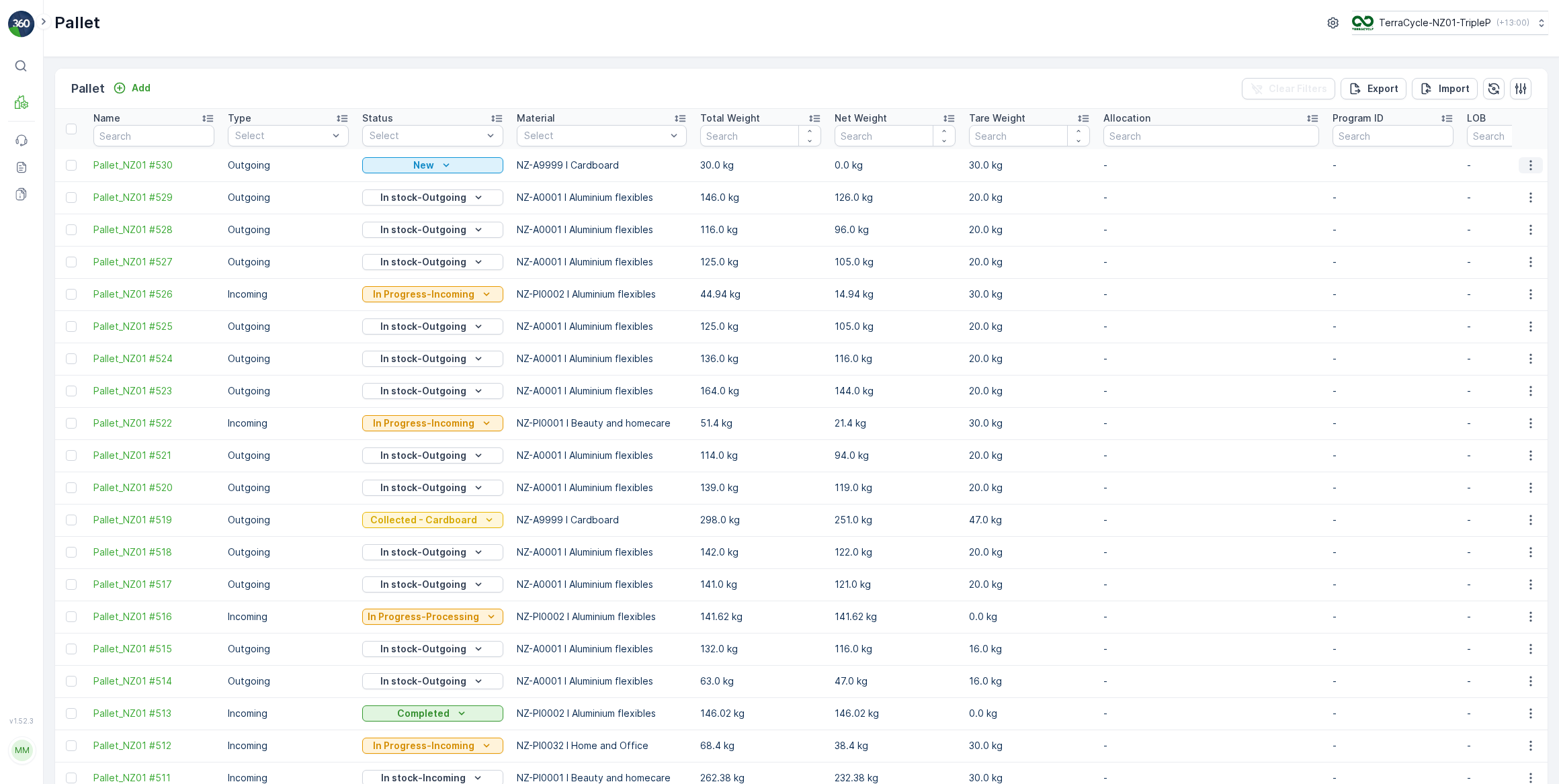
click at [1530, 167] on icon "button" at bounding box center [1531, 165] width 2 height 10
click at [1520, 245] on span "Update Weight" at bounding box center [1510, 241] width 69 height 13
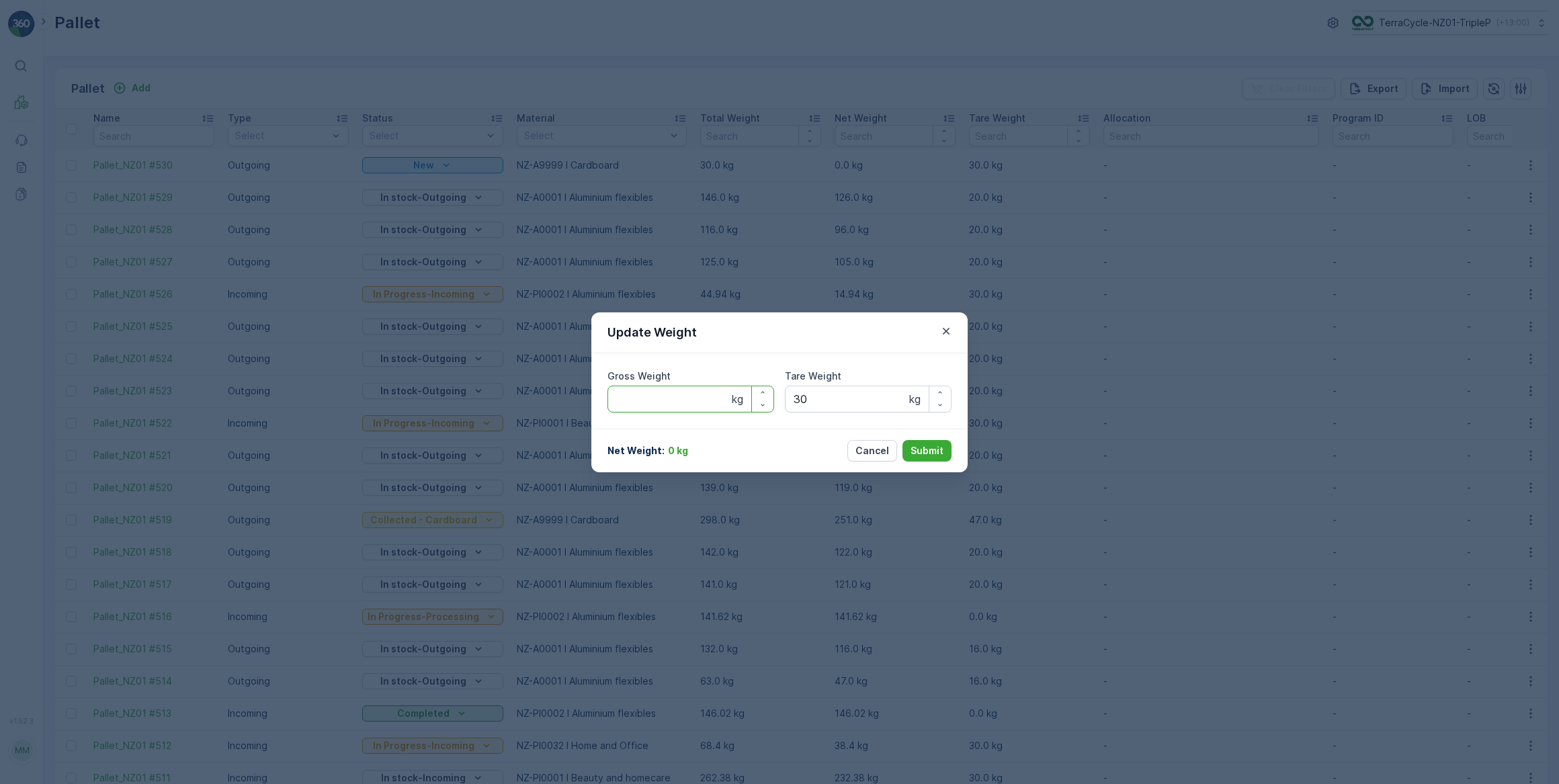
type Weight "30"
click at [653, 401] on Weight "30" at bounding box center [691, 398] width 167 height 27
type Weight "3"
type Weight "97"
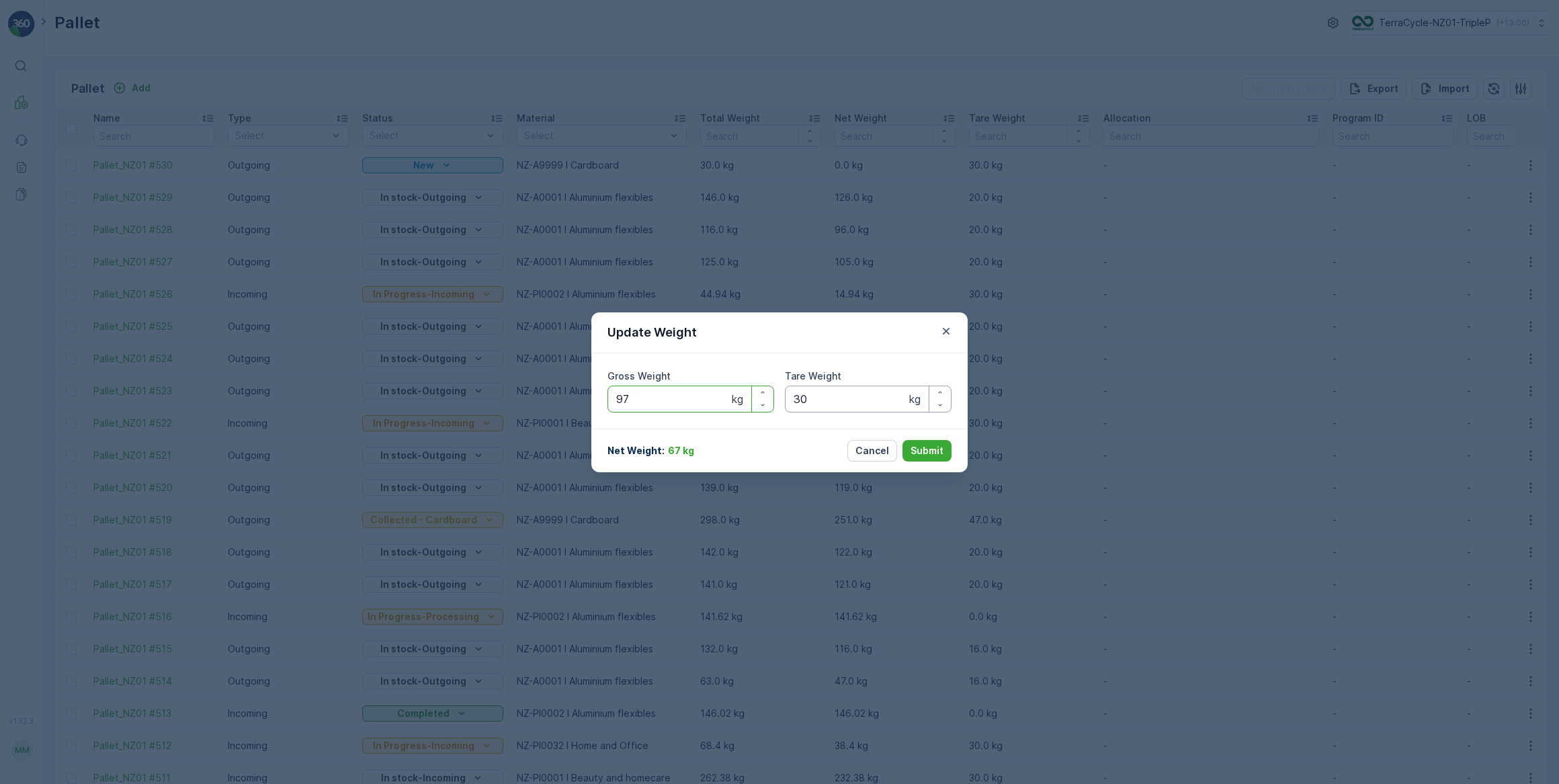
click at [813, 398] on Weight "30" at bounding box center [868, 398] width 167 height 27
type Weight "3"
type Weight "47"
click at [932, 451] on p "Submit" at bounding box center [926, 450] width 33 height 13
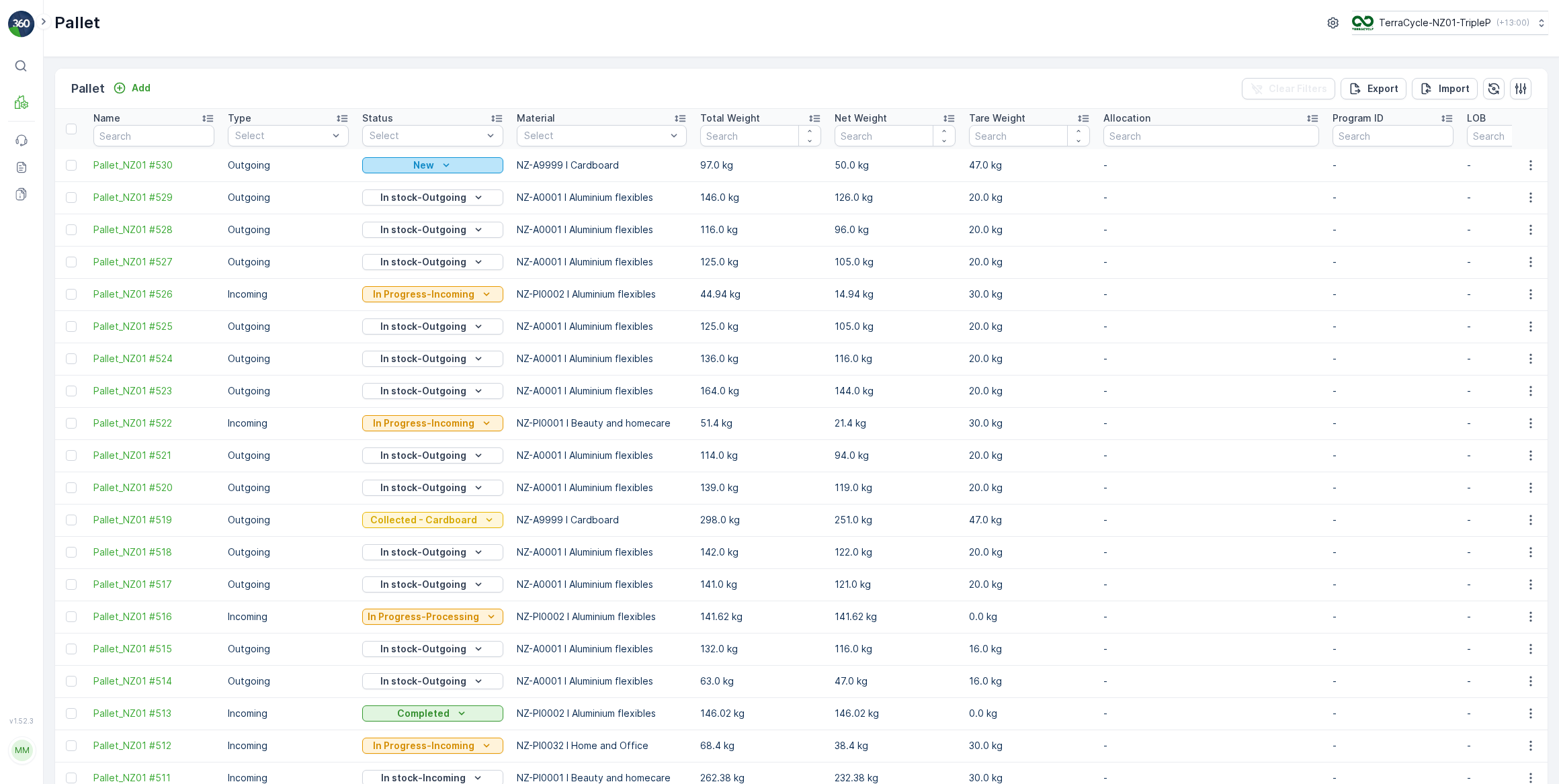
click at [465, 164] on div "New" at bounding box center [433, 165] width 130 height 13
click at [447, 202] on span "In Progress-Processing" at bounding box center [423, 203] width 104 height 13
drag, startPoint x: 185, startPoint y: 134, endPoint x: 225, endPoint y: 87, distance: 61.7
click at [188, 128] on input "text" at bounding box center [153, 136] width 121 height 22
type input "507"
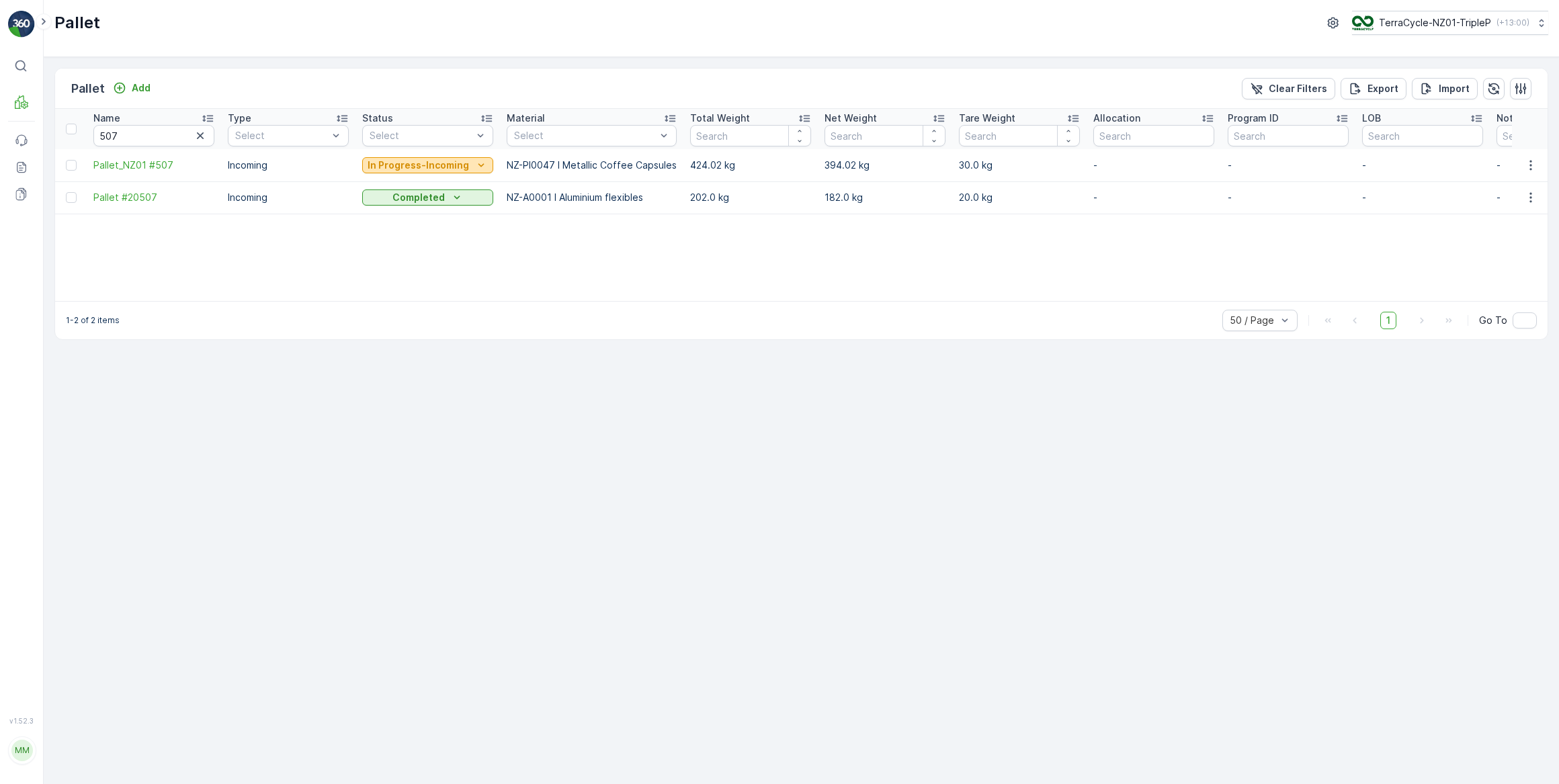
click at [385, 165] on p "In Progress-Incoming" at bounding box center [419, 165] width 102 height 13
click at [415, 225] on span "In stock-Incoming" at bounding box center [410, 222] width 78 height 13
click at [141, 88] on p "Add" at bounding box center [141, 87] width 19 height 13
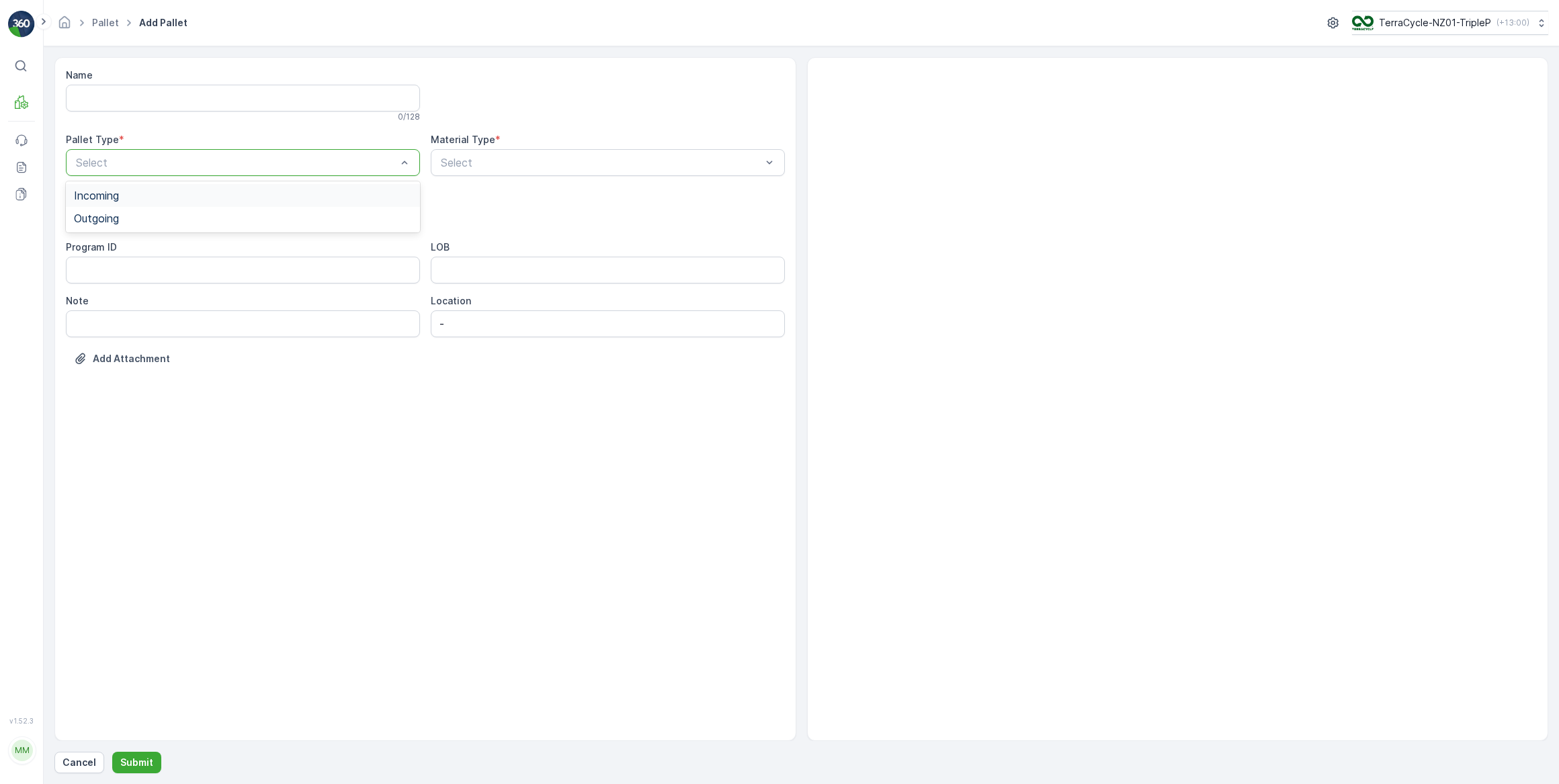
click at [99, 196] on span "Incoming" at bounding box center [96, 196] width 45 height 12
click at [88, 313] on span "Pallet" at bounding box center [88, 318] width 28 height 12
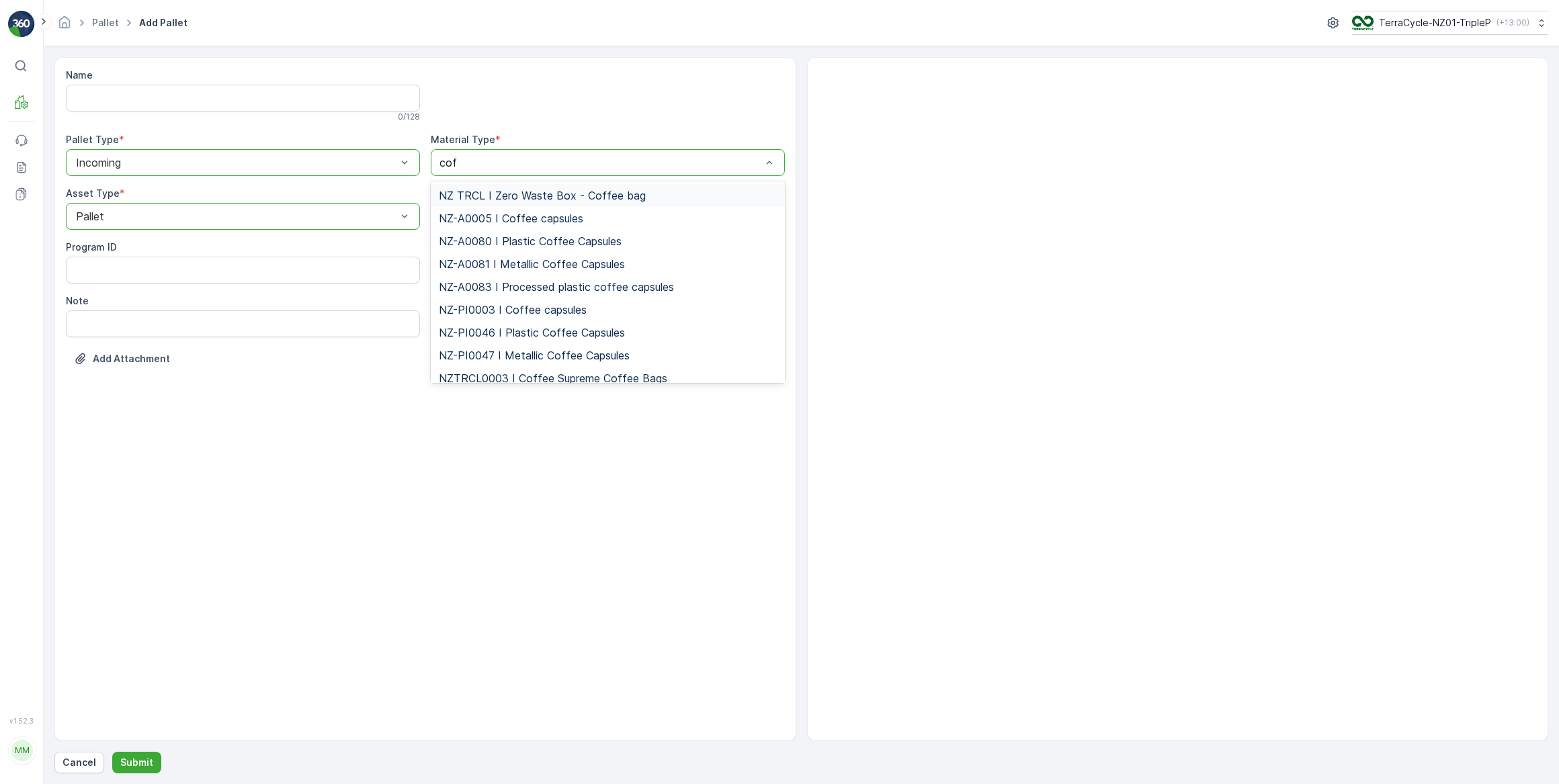
type input "coff"
click at [528, 352] on span "NZ-PI0047 I Metallic Coffee Capsules" at bounding box center [534, 356] width 191 height 12
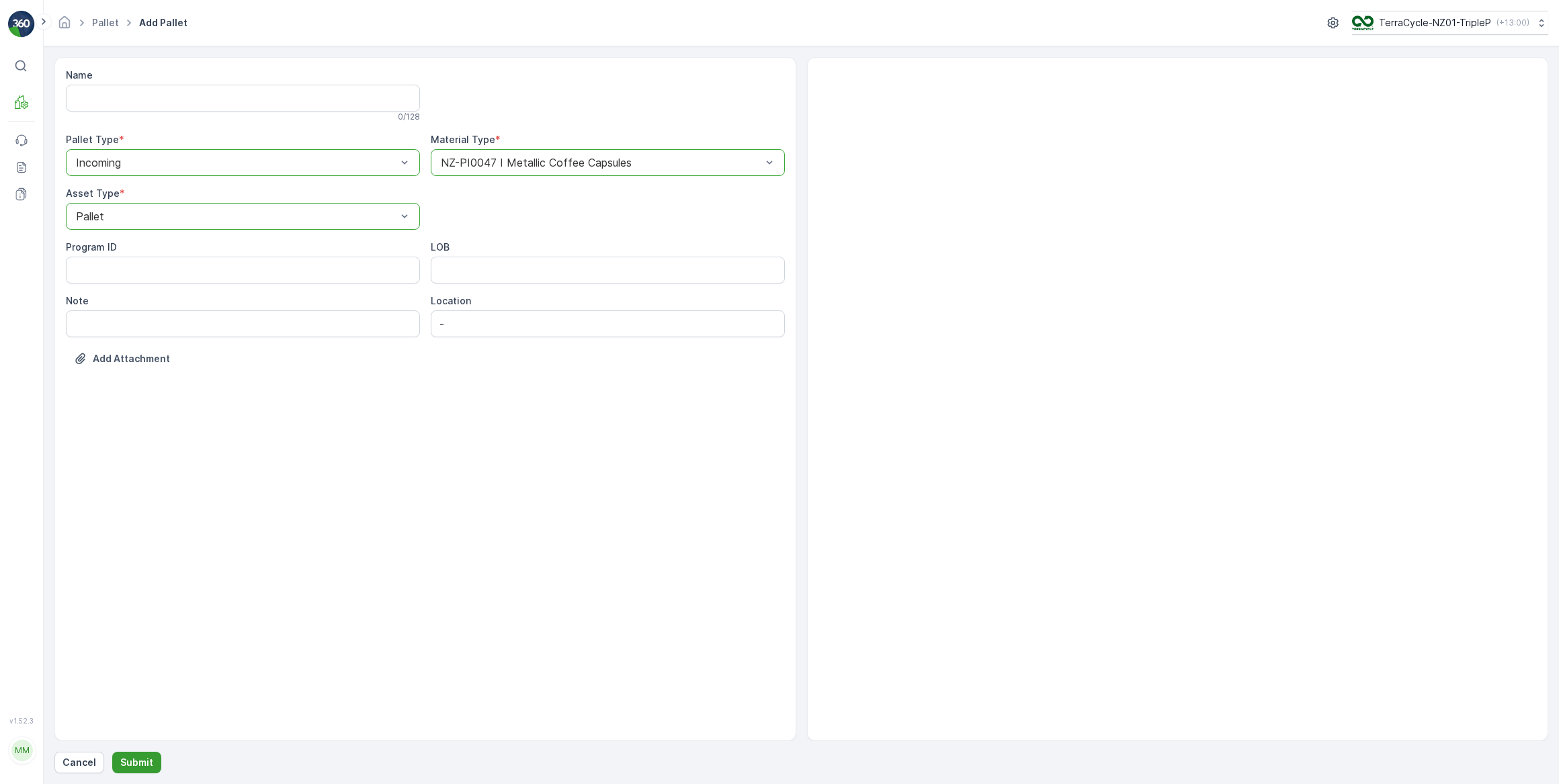
click at [132, 764] on p "Submit" at bounding box center [136, 762] width 33 height 13
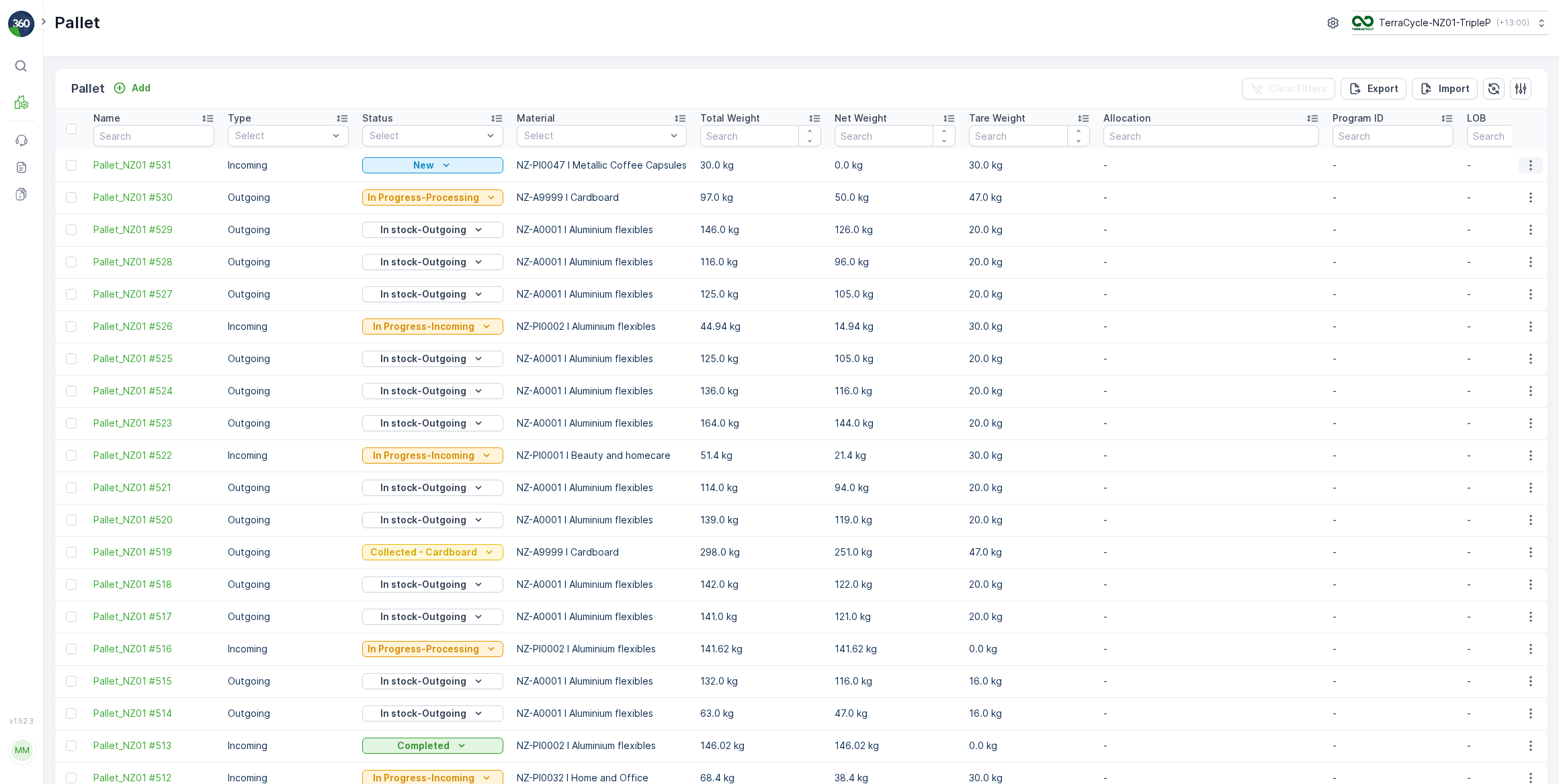
click at [1530, 166] on icon "button" at bounding box center [1530, 165] width 13 height 13
click at [1505, 258] on span "Print QR" at bounding box center [1494, 260] width 37 height 13
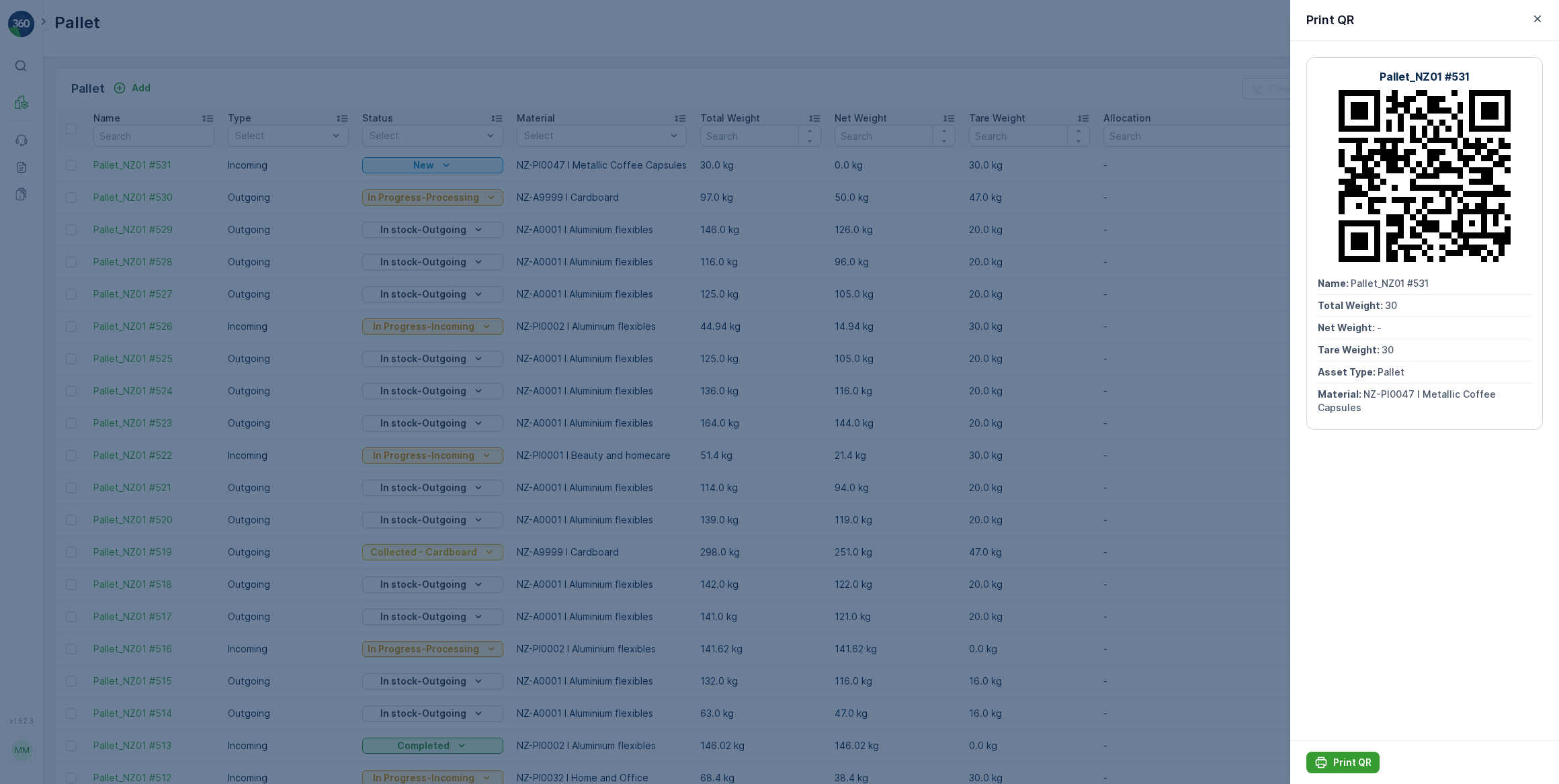
click at [1352, 765] on p "Print QR" at bounding box center [1352, 762] width 38 height 13
click at [1539, 17] on icon "button" at bounding box center [1537, 18] width 7 height 7
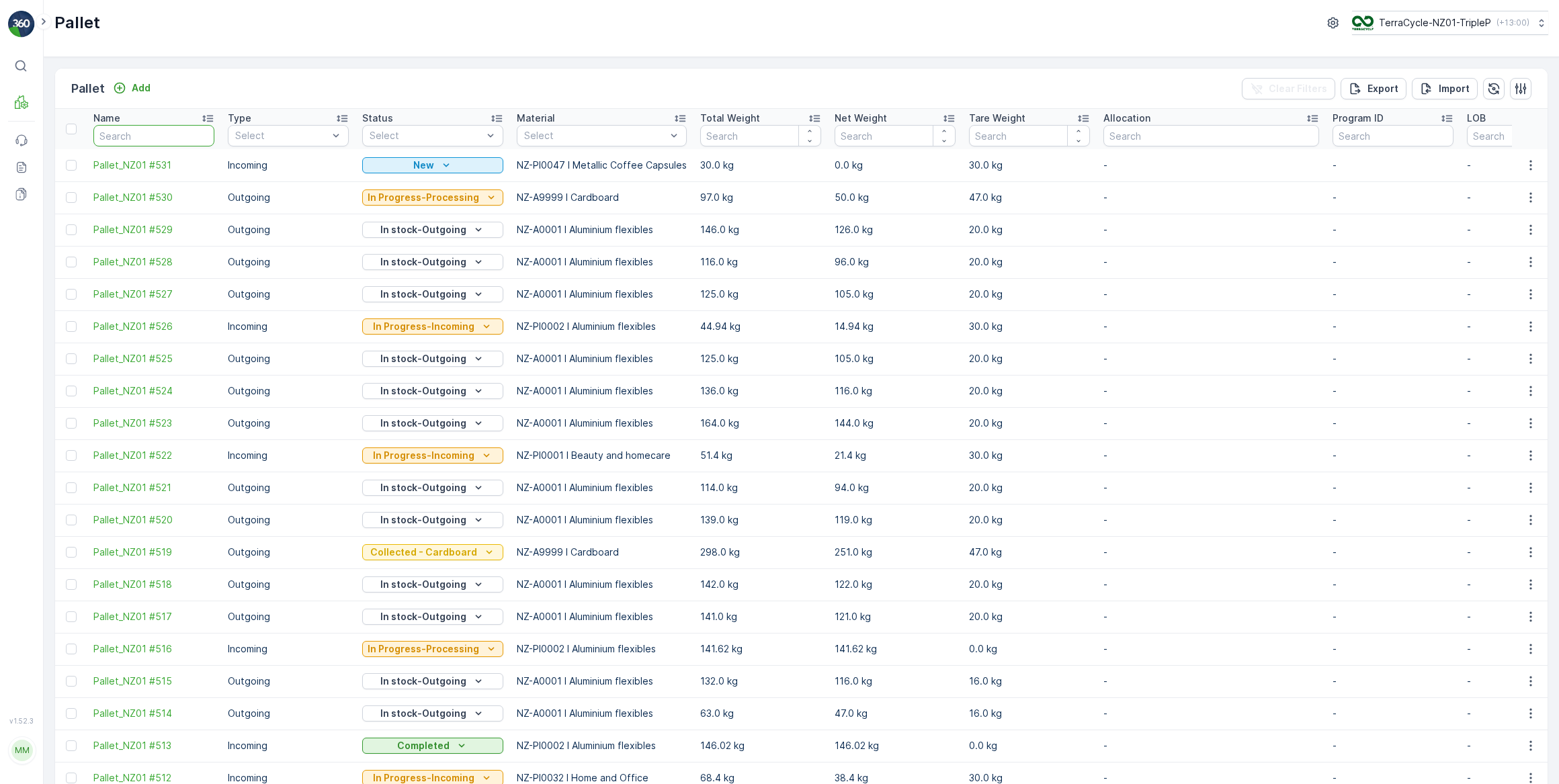
click at [141, 135] on input "text" at bounding box center [153, 136] width 121 height 22
type input "499"
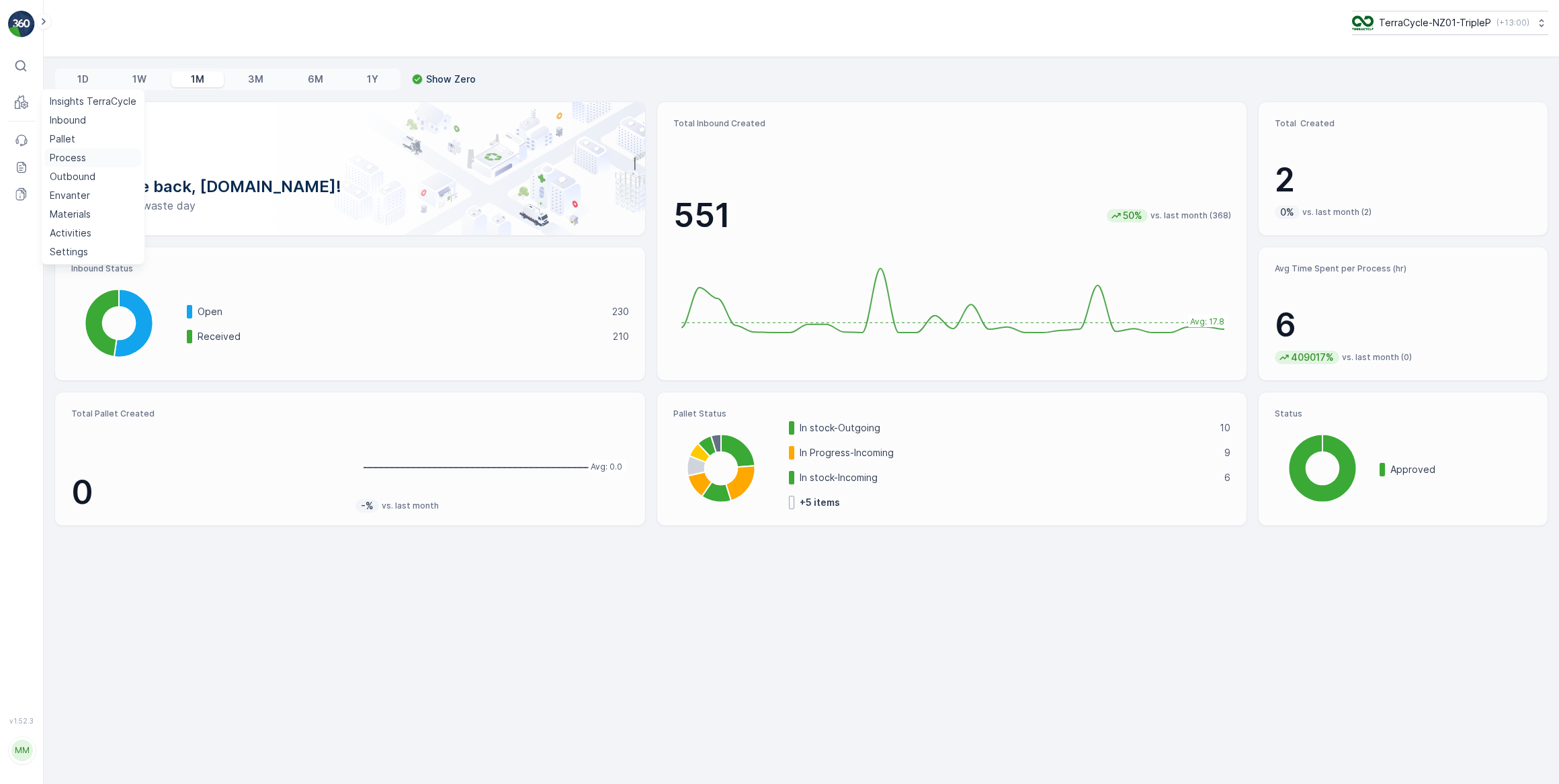
click at [66, 159] on p "Process" at bounding box center [68, 157] width 36 height 13
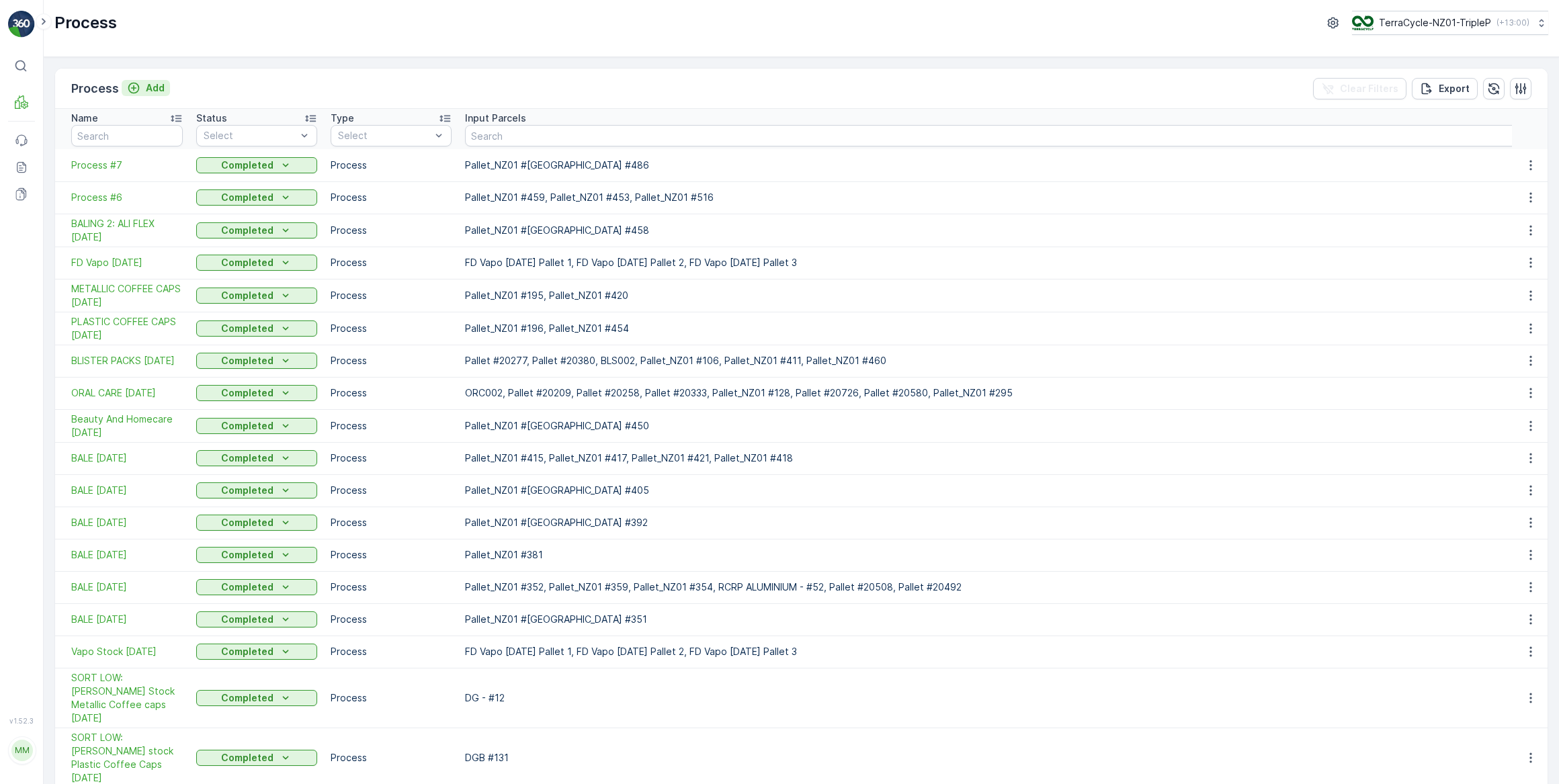
click at [159, 89] on p "Add" at bounding box center [155, 87] width 19 height 13
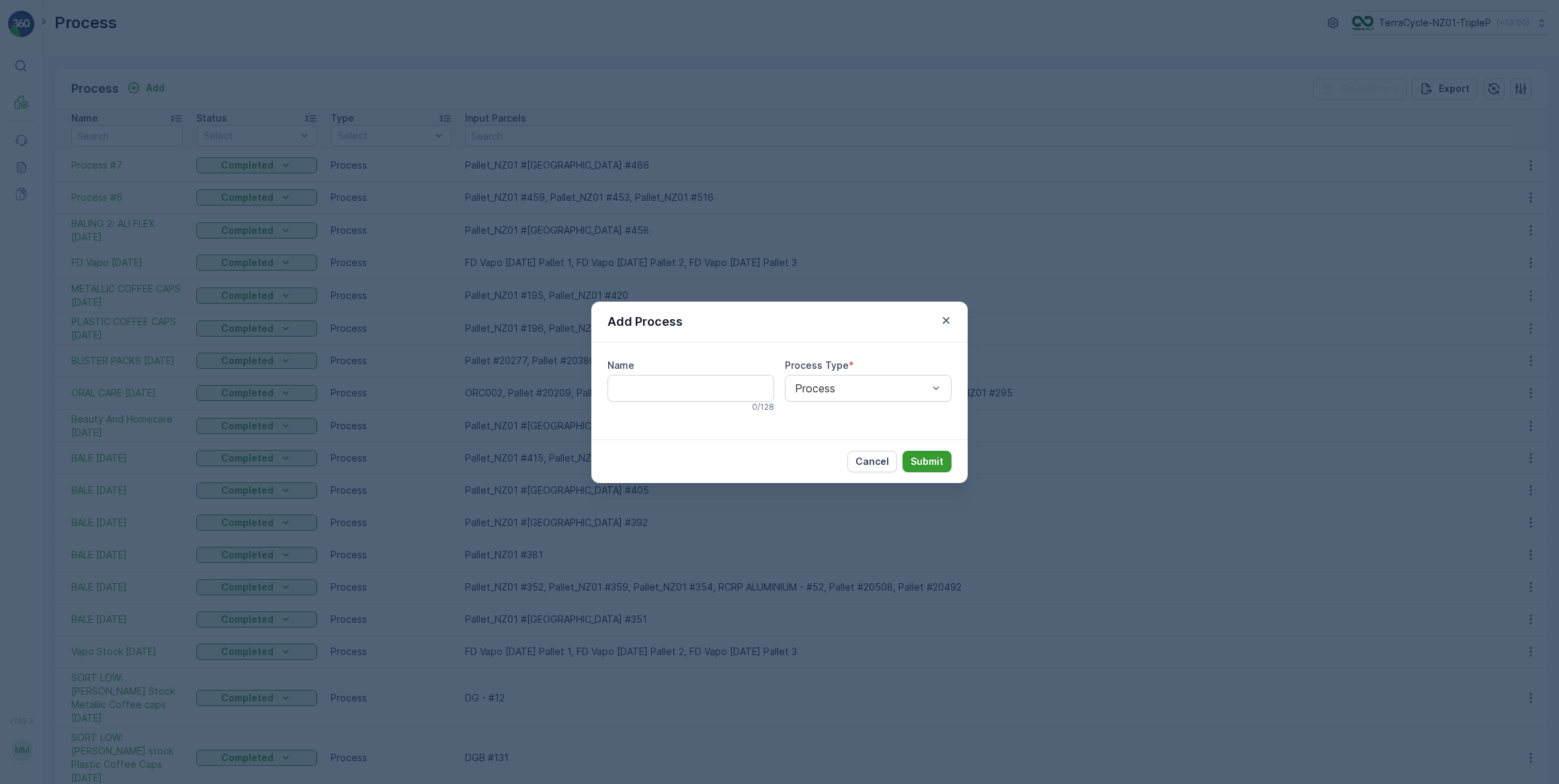
click at [926, 459] on p "Submit" at bounding box center [926, 460] width 33 height 13
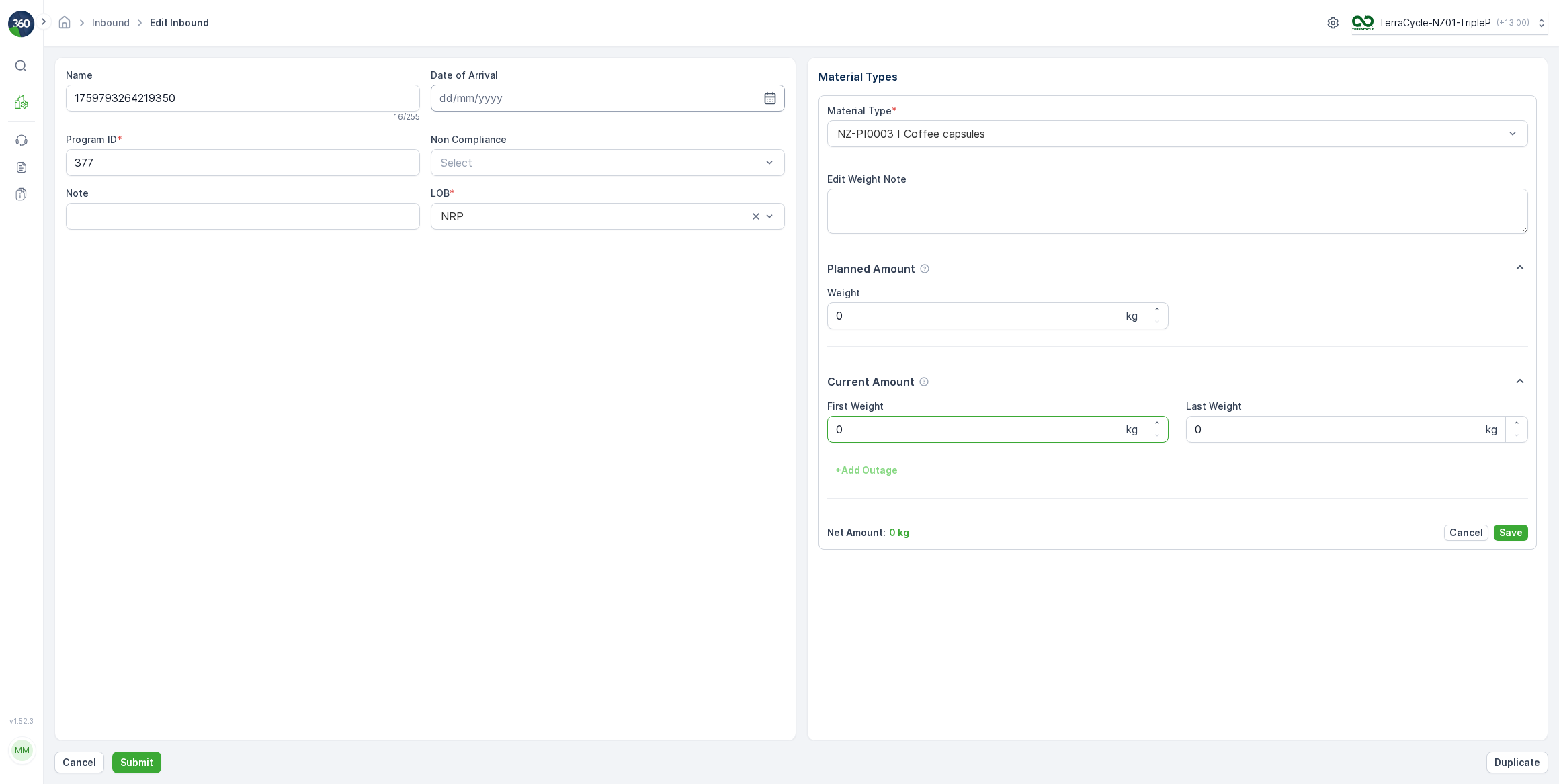
click at [492, 97] on input at bounding box center [608, 98] width 354 height 27
click at [548, 236] on div "16" at bounding box center [551, 237] width 22 height 22
type input "[DATE]"
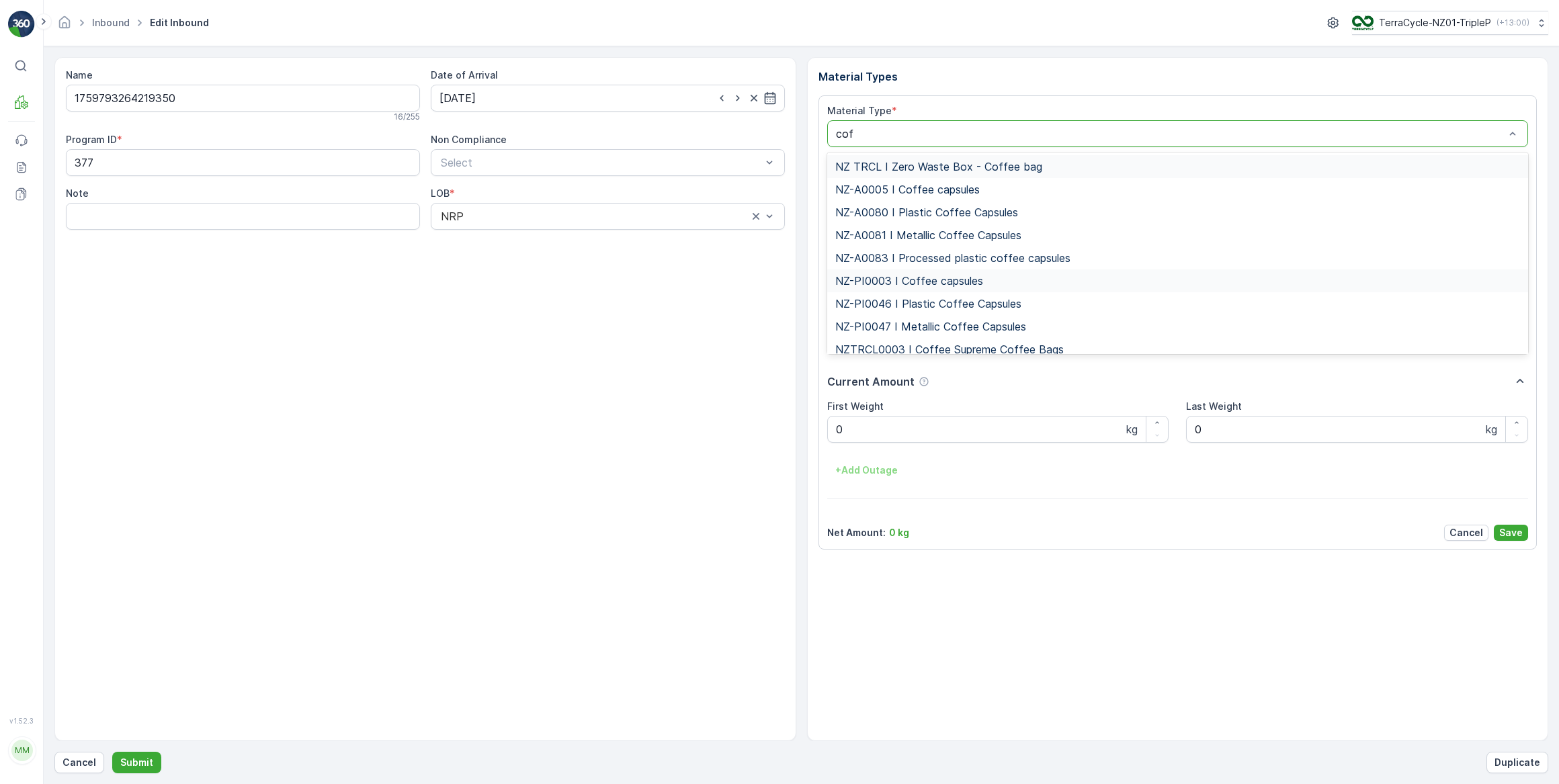
type input "coff"
click at [924, 323] on span "NZ-PI0047 I Metallic Coffee Capsules" at bounding box center [930, 327] width 191 height 12
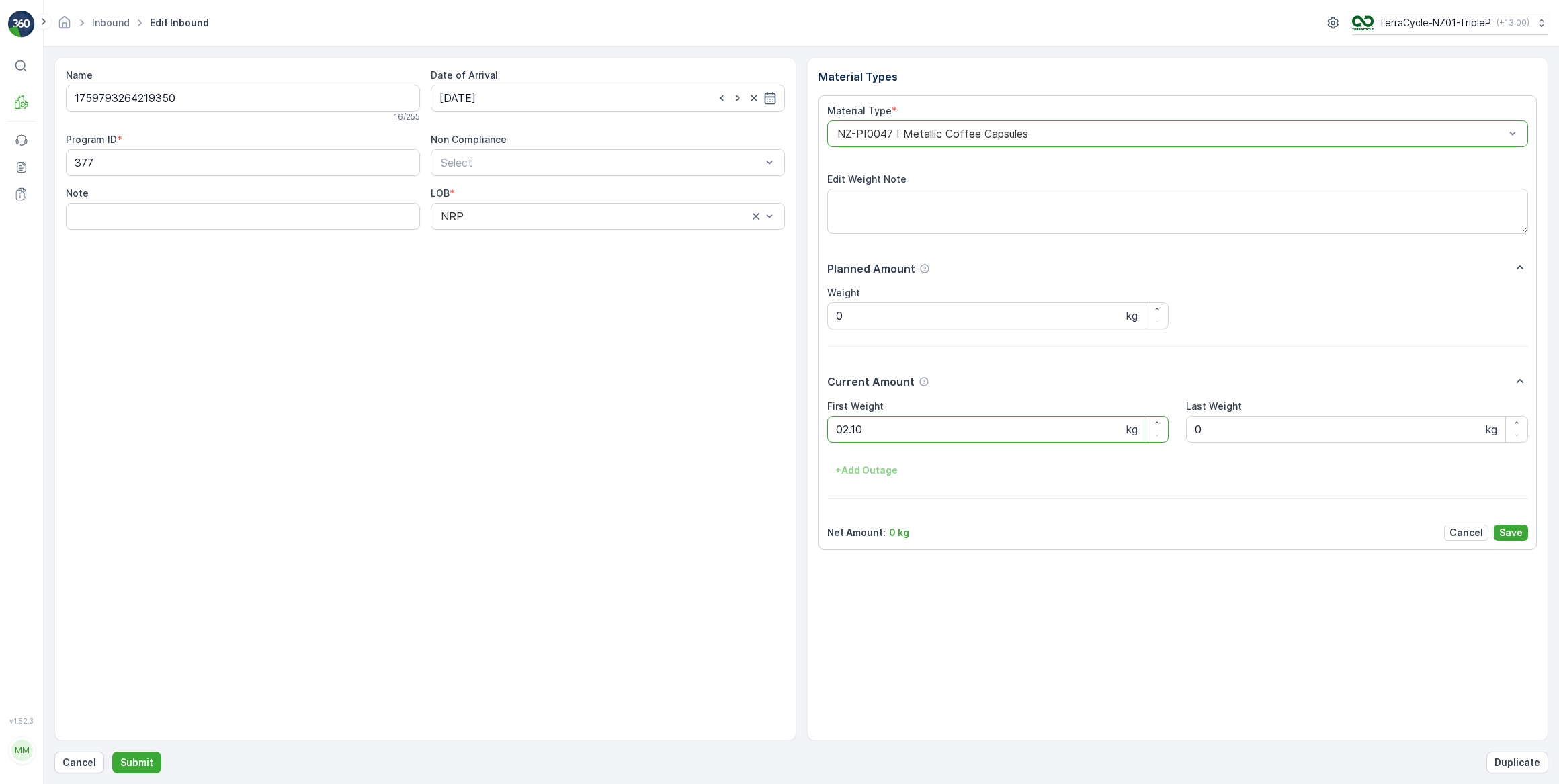
click at [112, 752] on button "Submit" at bounding box center [136, 763] width 49 height 22
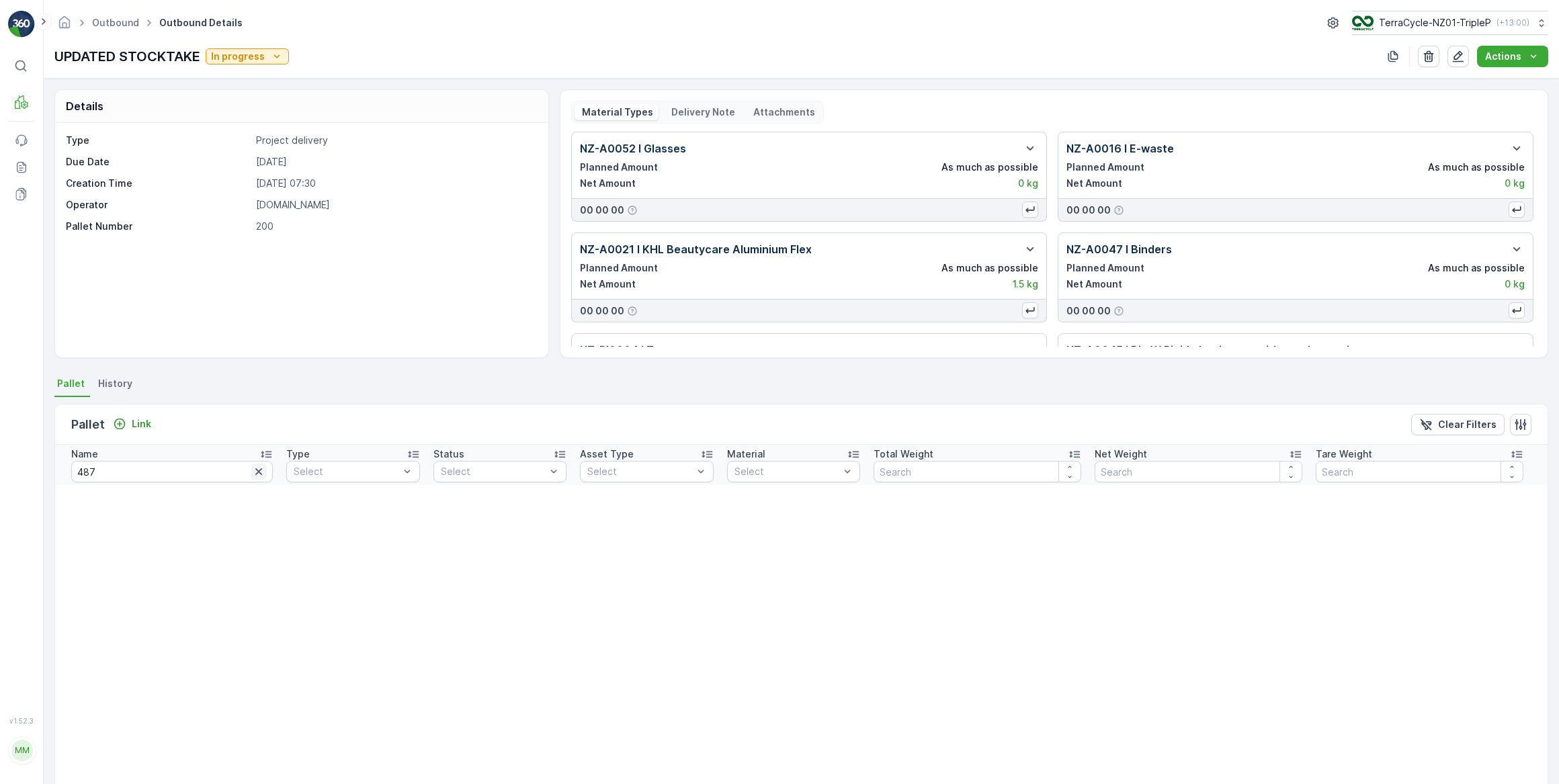
click at [256, 471] on icon "button" at bounding box center [259, 471] width 7 height 7
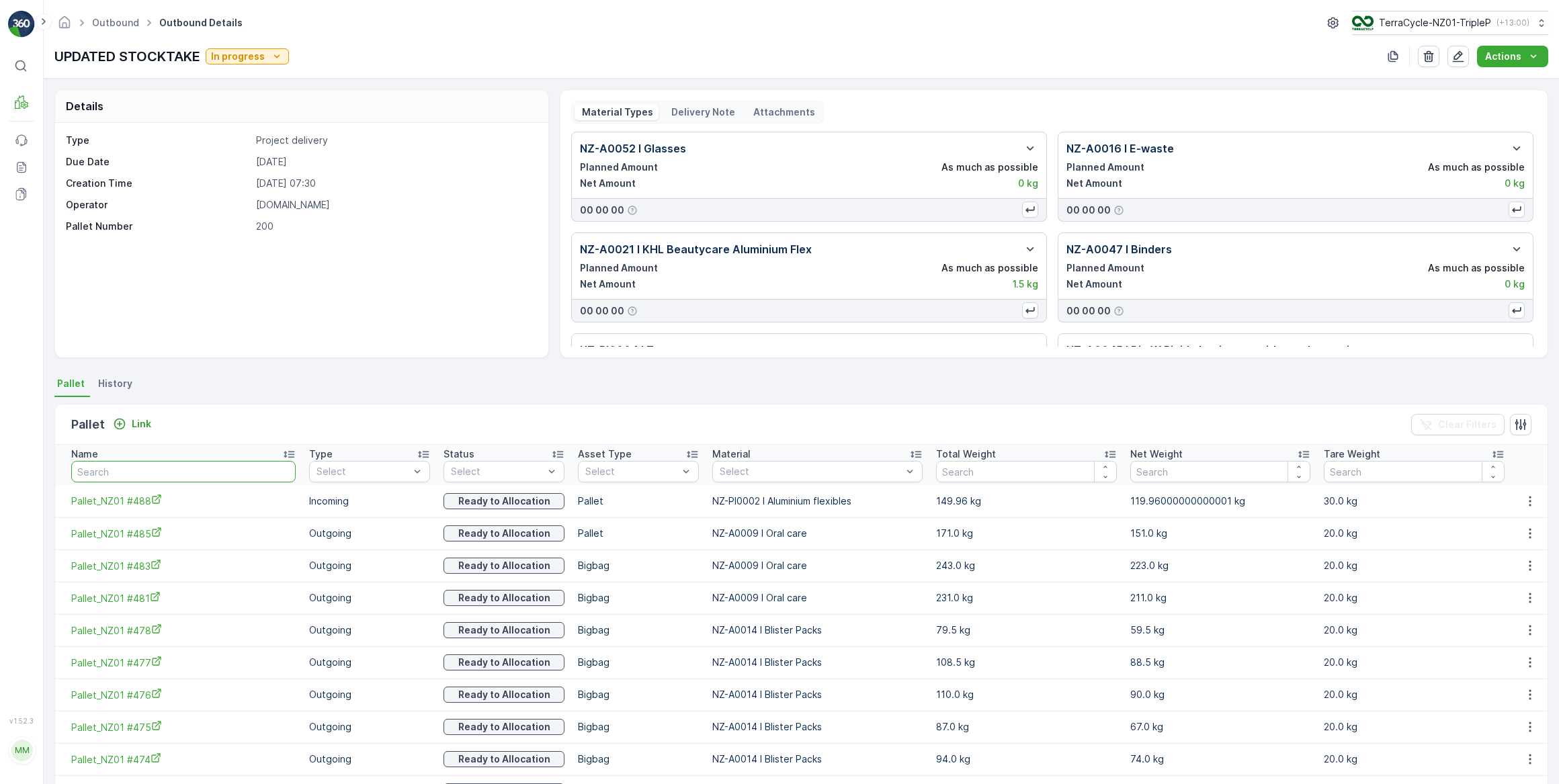
click at [152, 466] on input "text" at bounding box center [183, 471] width 225 height 22
type input "499"
